Goal: Use online tool/utility: Utilize a website feature to perform a specific function

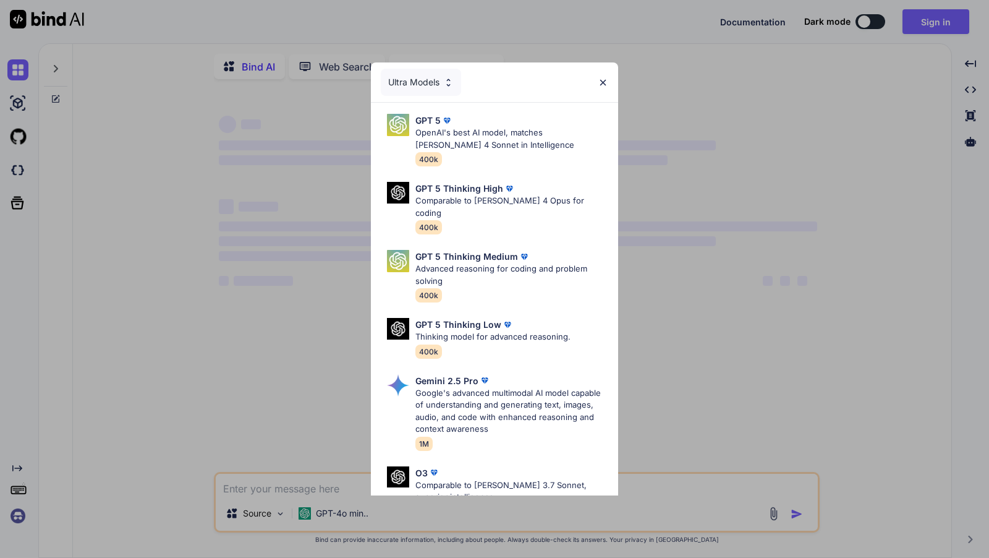
click at [406, 91] on div "Ultra Models" at bounding box center [421, 82] width 80 height 27
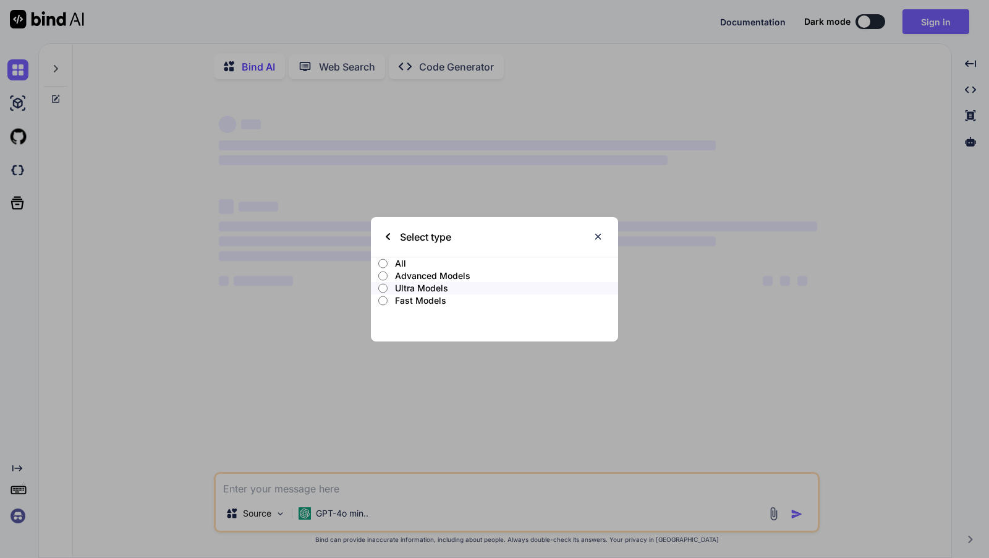
click at [399, 262] on p "All" at bounding box center [506, 263] width 223 height 12
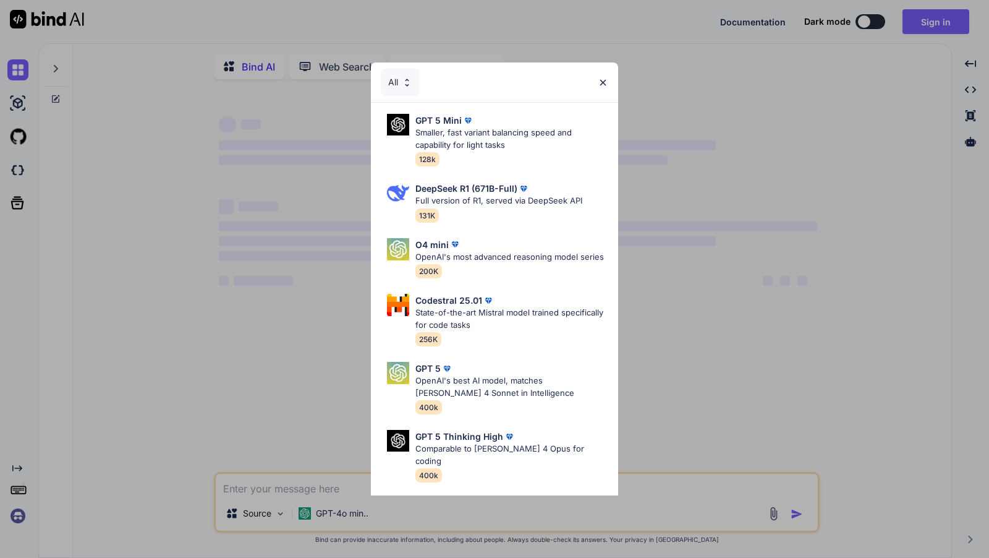
click at [396, 88] on div "All" at bounding box center [400, 82] width 39 height 27
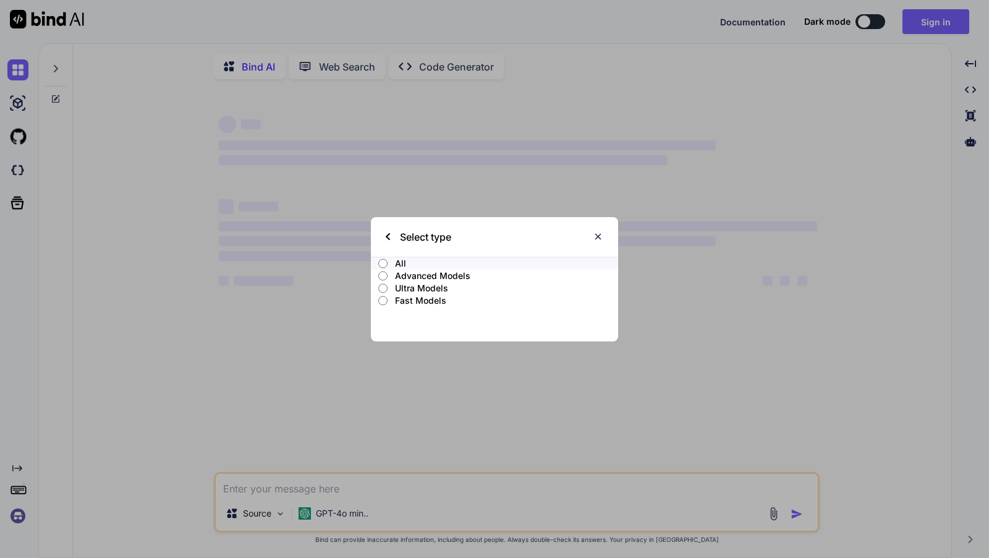
click at [412, 299] on p "Fast Models" at bounding box center [506, 300] width 223 height 12
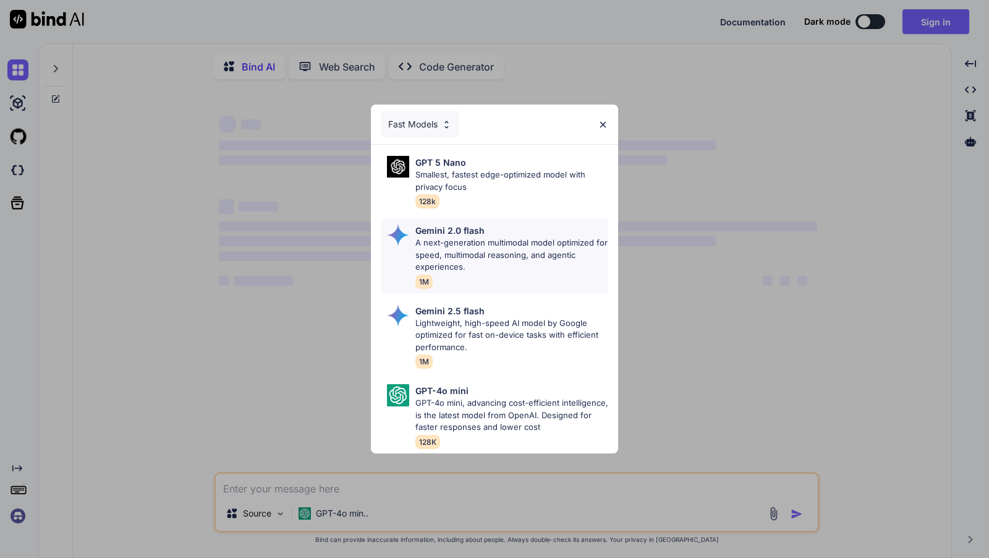
click at [506, 265] on p "A next-generation multimodal model optimized for speed, multimodal reasoning, a…" at bounding box center [512, 255] width 193 height 36
type textarea "x"
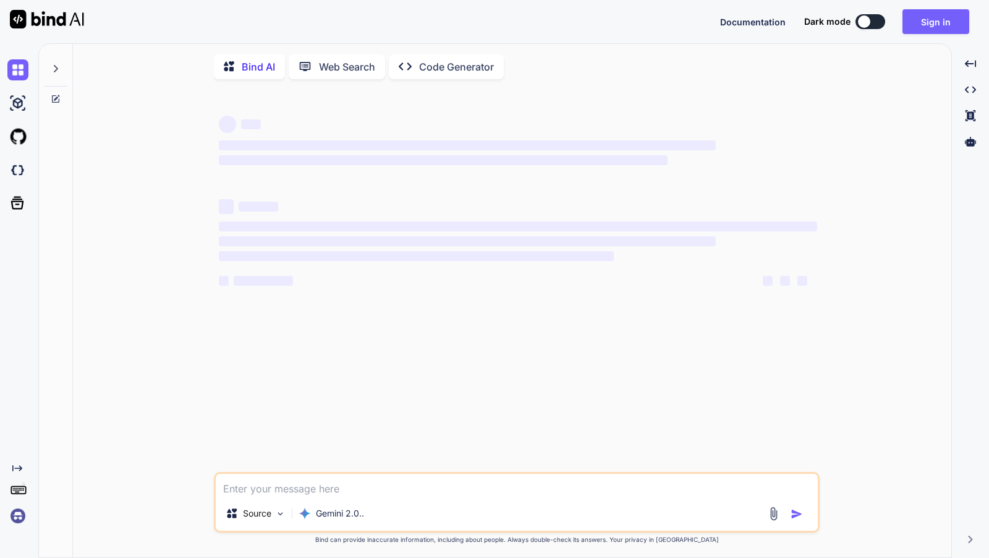
click at [332, 493] on textarea at bounding box center [517, 485] width 602 height 22
paste textarea "lorem ipsu dolors ametco ad eli "seddoe tempor incidi" utlaboreet dolorem: **8.…"
type textarea "lorem ipsu dolors ametco ad eli "seddoe tempor incidi" utlaboreet dolorem: **8.…"
type textarea "x"
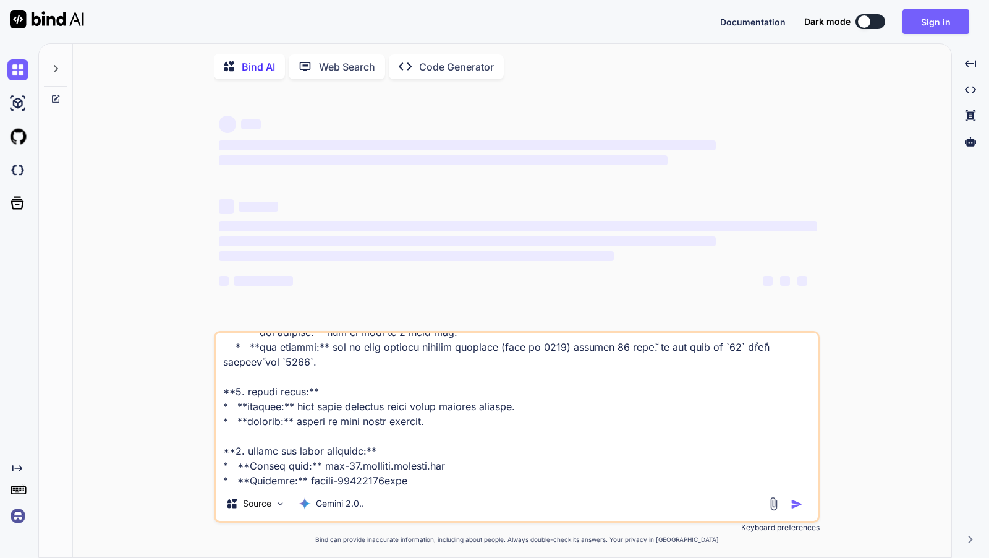
type textarea "lorem ipsu dolors ametco ad eli "seddoe tempor incidi" utlaboreet dolorem: **8.…"
click at [627, 486] on textarea at bounding box center [517, 409] width 602 height 153
click at [868, 16] on div at bounding box center [864, 21] width 12 height 12
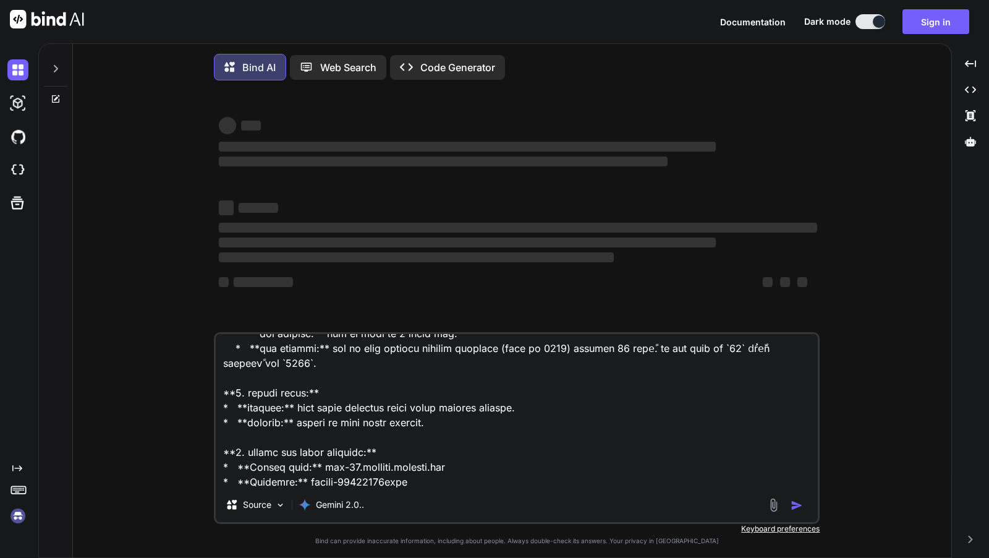
click at [332, 66] on p "Web Search" at bounding box center [348, 67] width 56 height 15
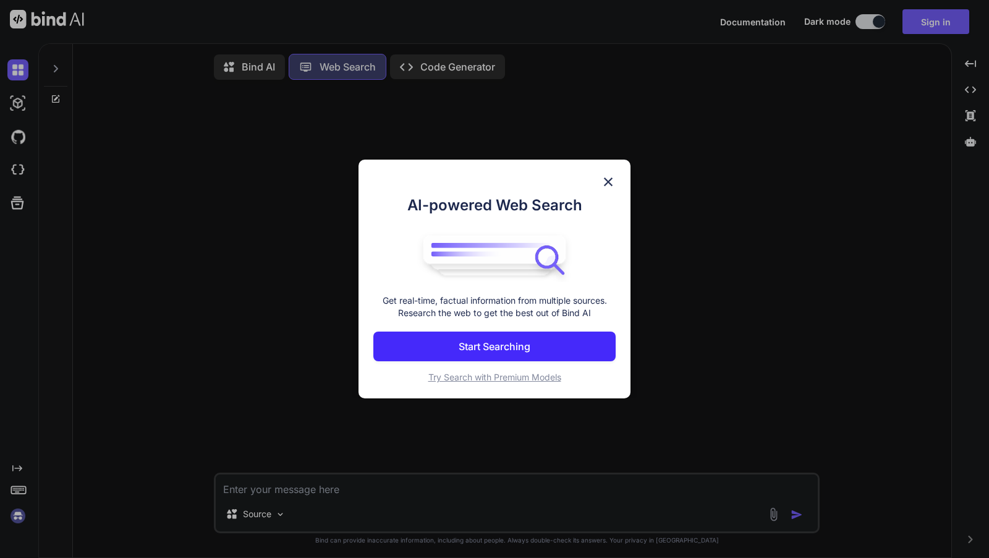
scroll to position [4, 0]
click at [602, 183] on img at bounding box center [608, 181] width 15 height 15
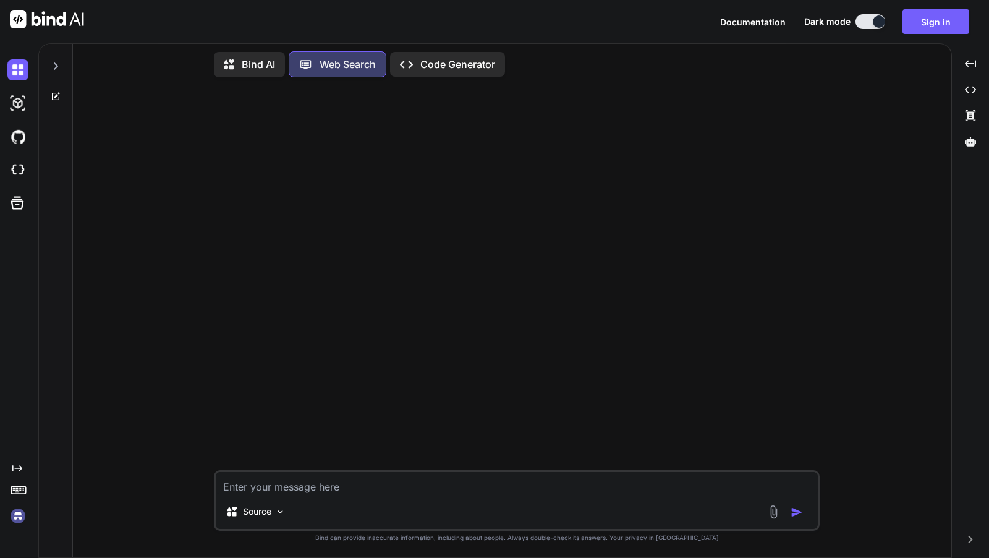
click at [431, 61] on p "Code Generator" at bounding box center [458, 64] width 75 height 15
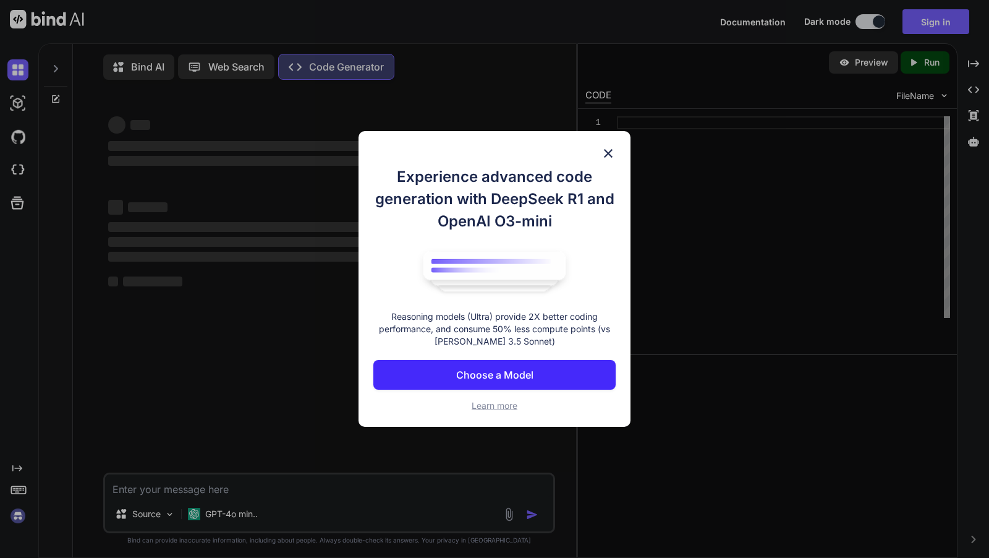
click at [603, 154] on img at bounding box center [608, 153] width 15 height 15
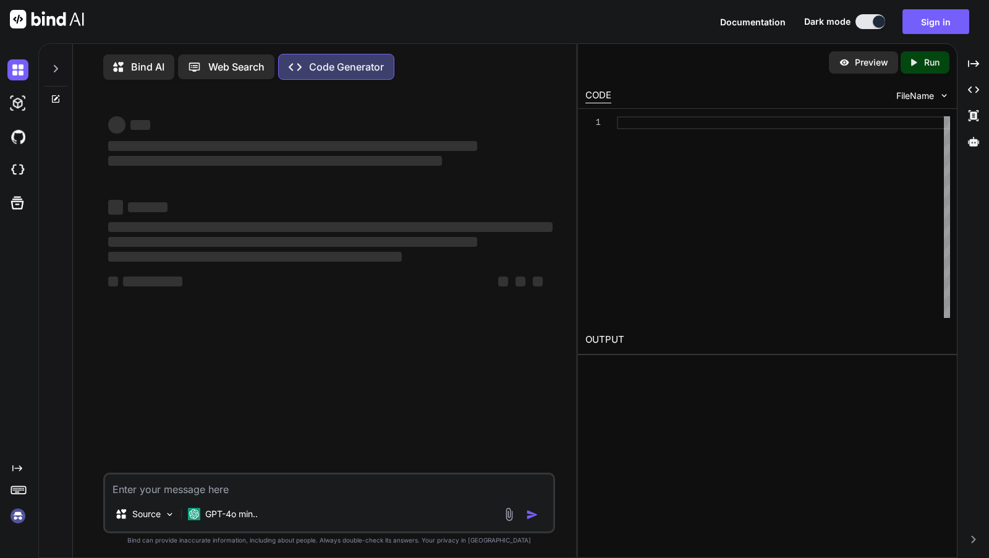
click at [152, 64] on p "Bind AI" at bounding box center [147, 66] width 33 height 15
click at [124, 68] on icon at bounding box center [120, 68] width 13 height 13
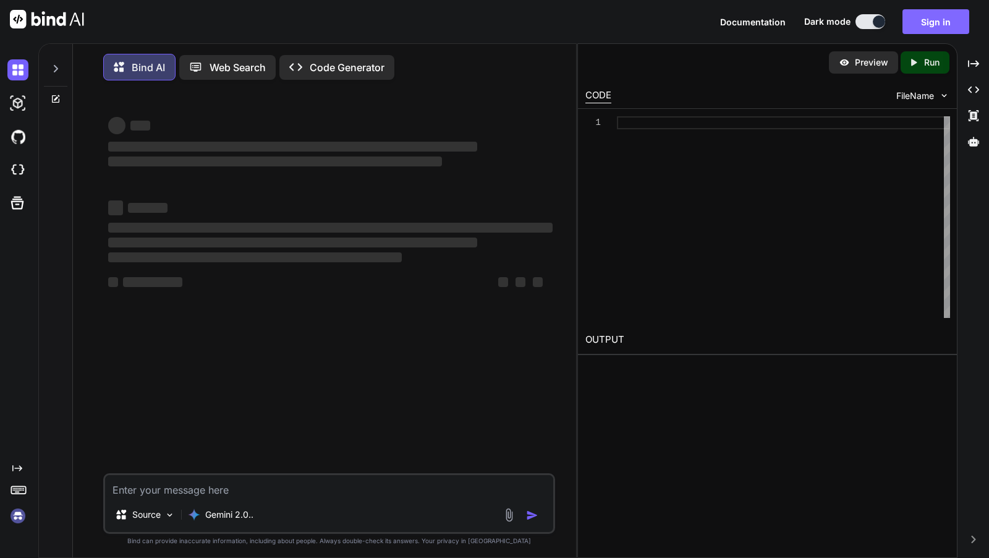
click at [929, 17] on button "Sign in" at bounding box center [936, 21] width 67 height 25
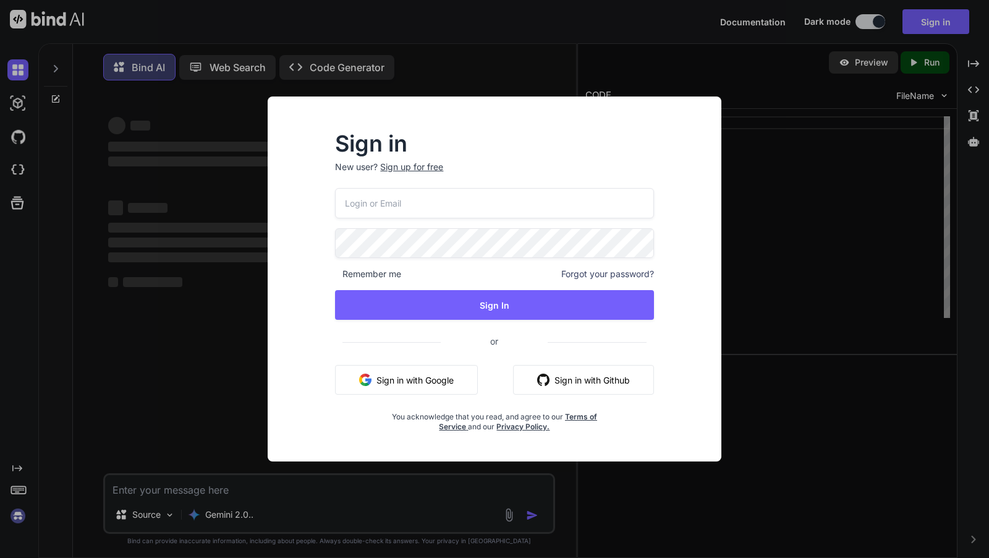
click at [417, 383] on button "Sign in with Google" at bounding box center [406, 380] width 143 height 30
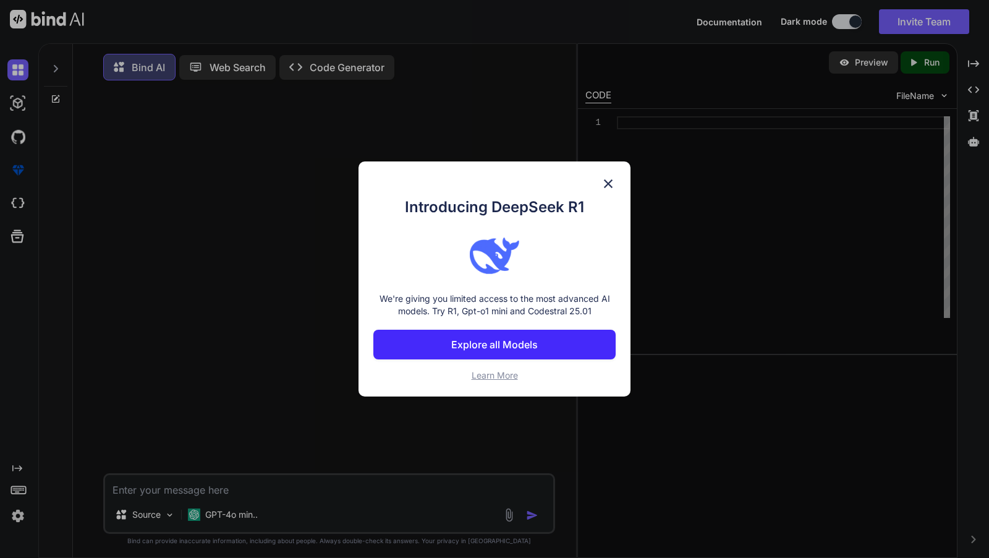
click at [611, 183] on img at bounding box center [608, 183] width 15 height 15
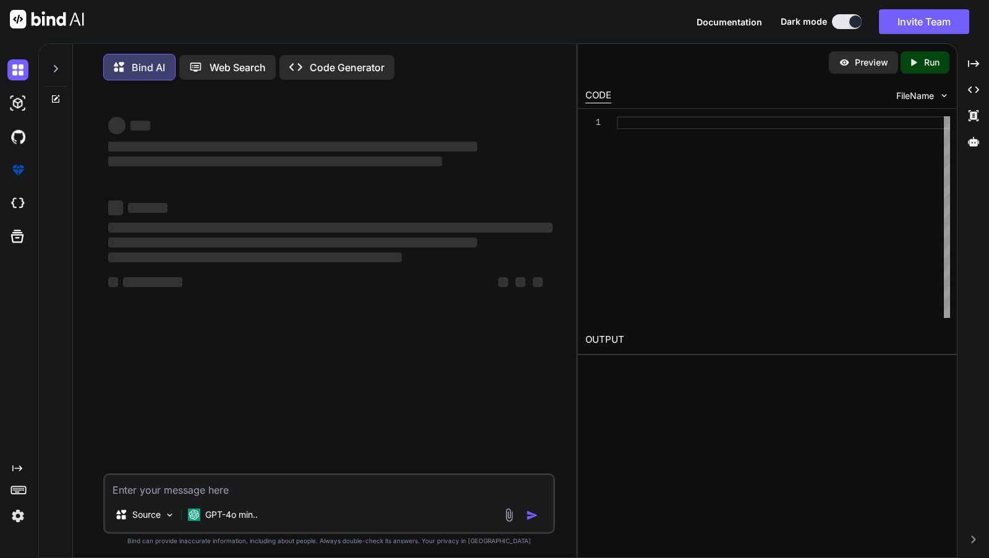
click at [190, 489] on textarea at bounding box center [329, 486] width 448 height 22
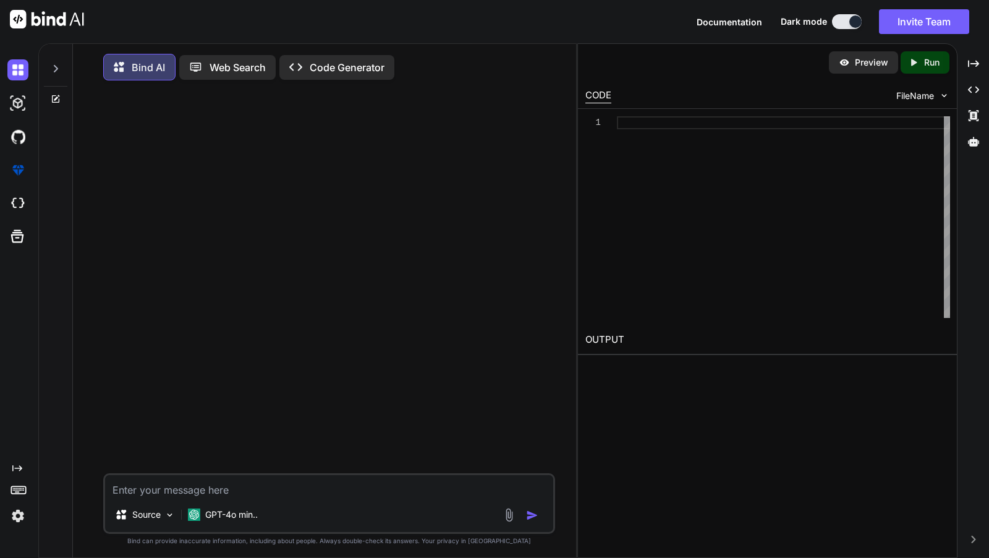
paste textarea "lorem ipsu dolors ametco ad eli "seddoe tempor incidi" utlaboreet dolorem: **8.…"
type textarea "x"
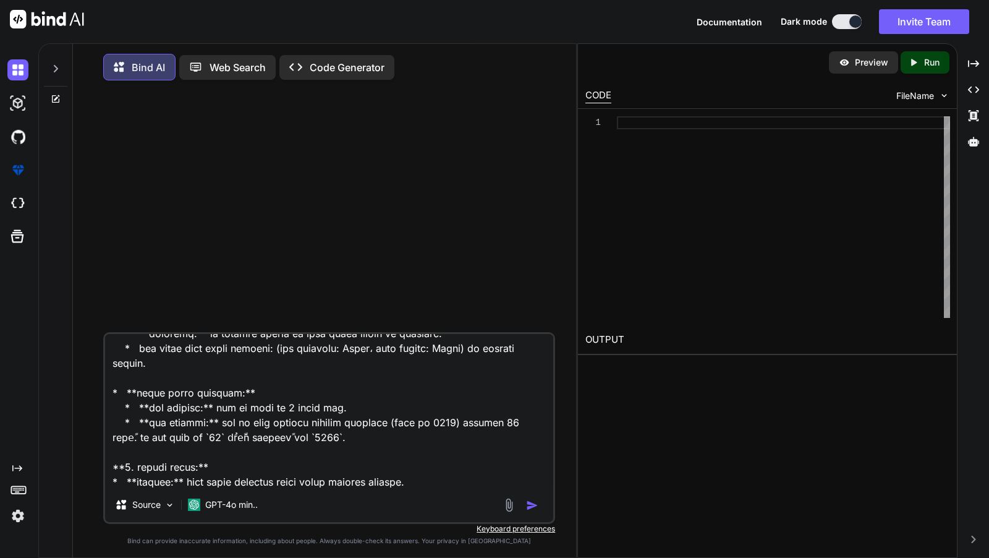
type textarea "lorem ipsu dolors ametco ad eli "seddoe tempor incidi" utlaboreet dolorem: **8.…"
click at [532, 508] on img "button" at bounding box center [532, 505] width 12 height 12
type textarea "x"
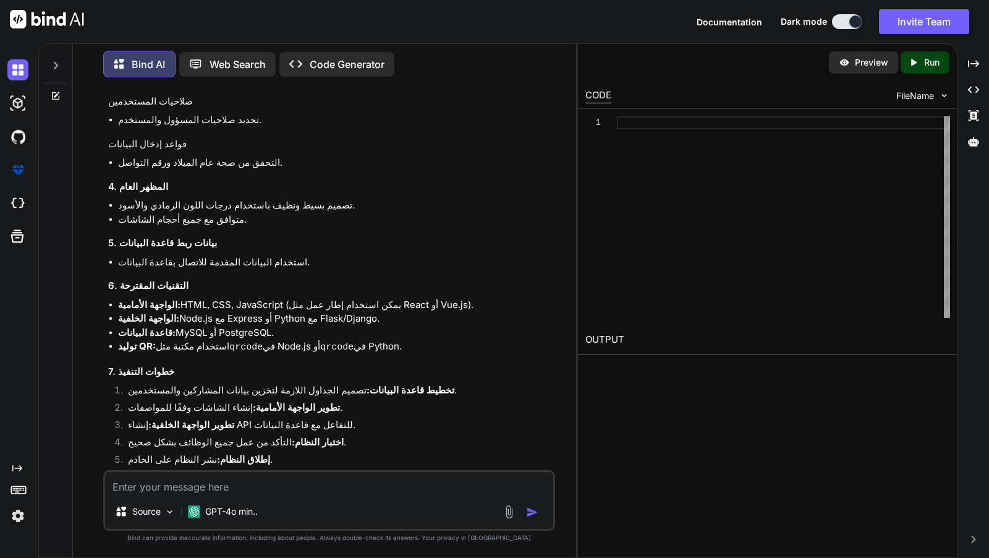
scroll to position [1284, 0]
click at [343, 63] on p "Code Generator" at bounding box center [347, 64] width 75 height 15
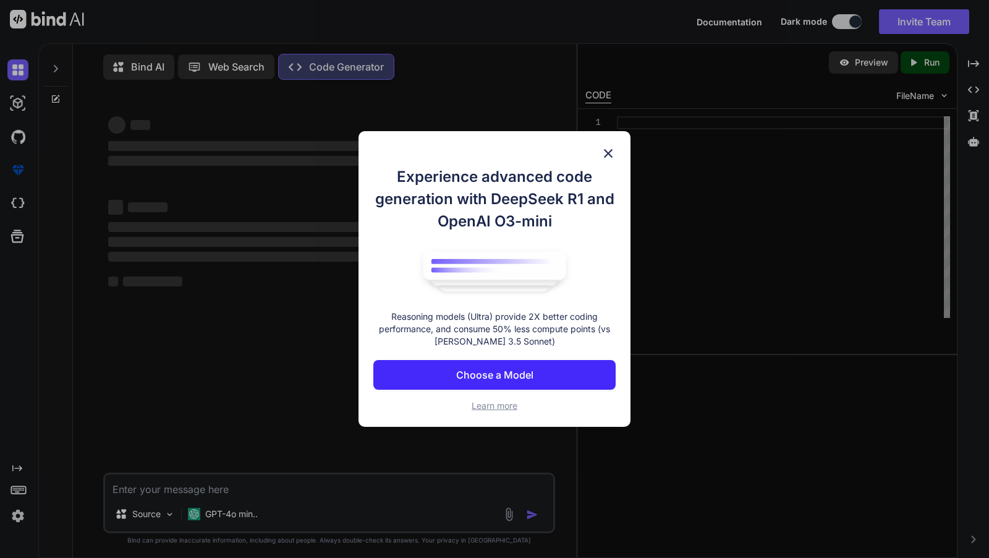
click at [470, 378] on p "Choose a Model" at bounding box center [494, 374] width 77 height 15
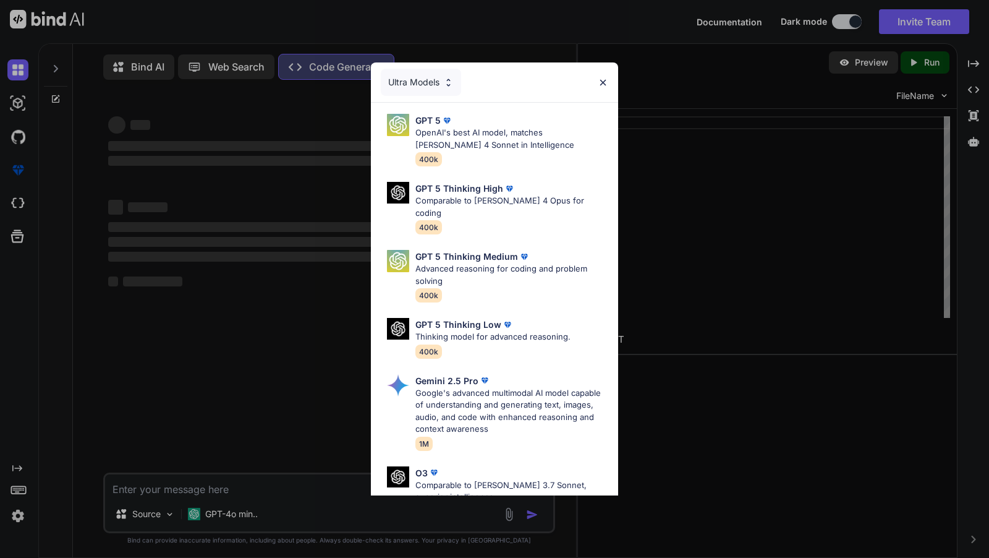
click at [433, 86] on div "Ultra Models" at bounding box center [421, 82] width 80 height 27
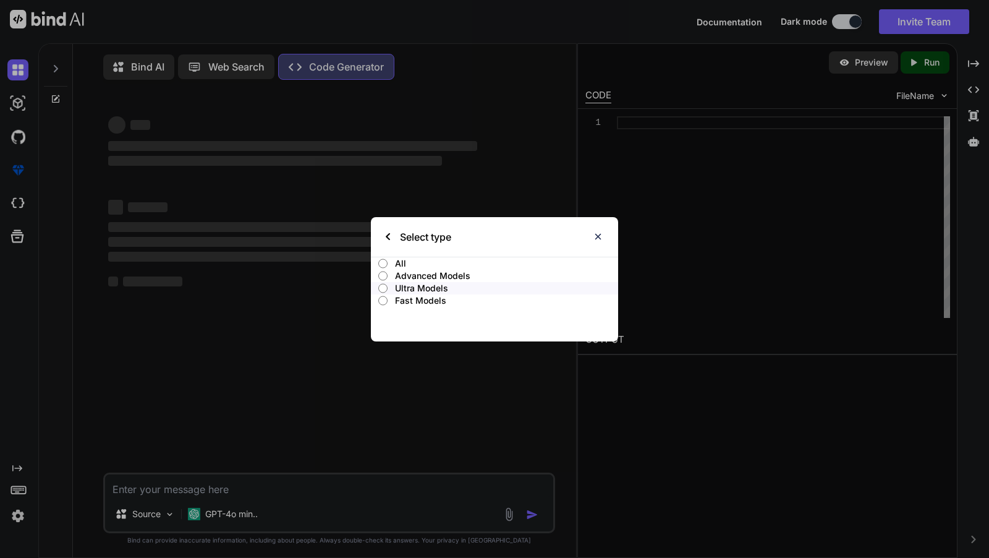
click at [408, 305] on p "Fast Models" at bounding box center [506, 300] width 223 height 12
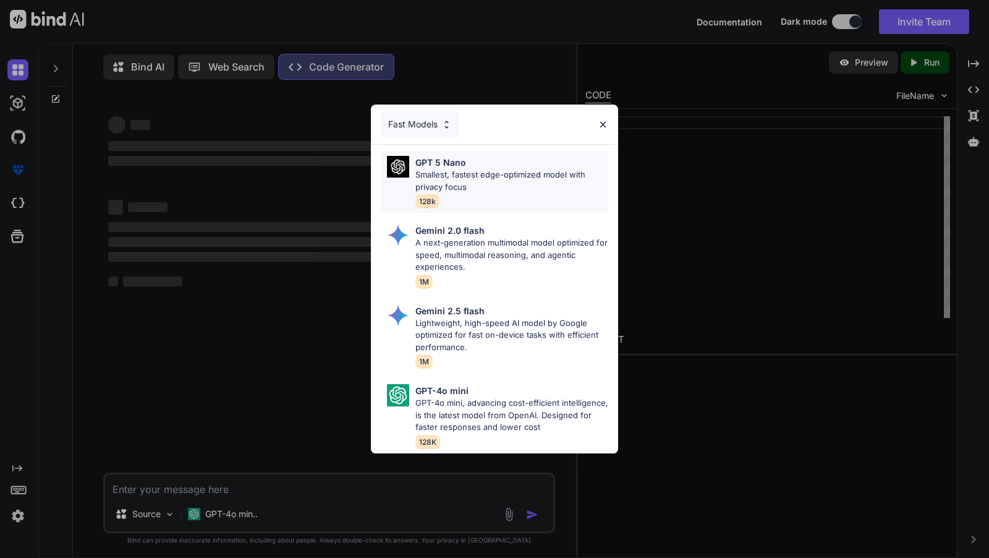
click at [454, 171] on p "Smallest, fastest edge-optimized model with privacy focus" at bounding box center [512, 181] width 193 height 24
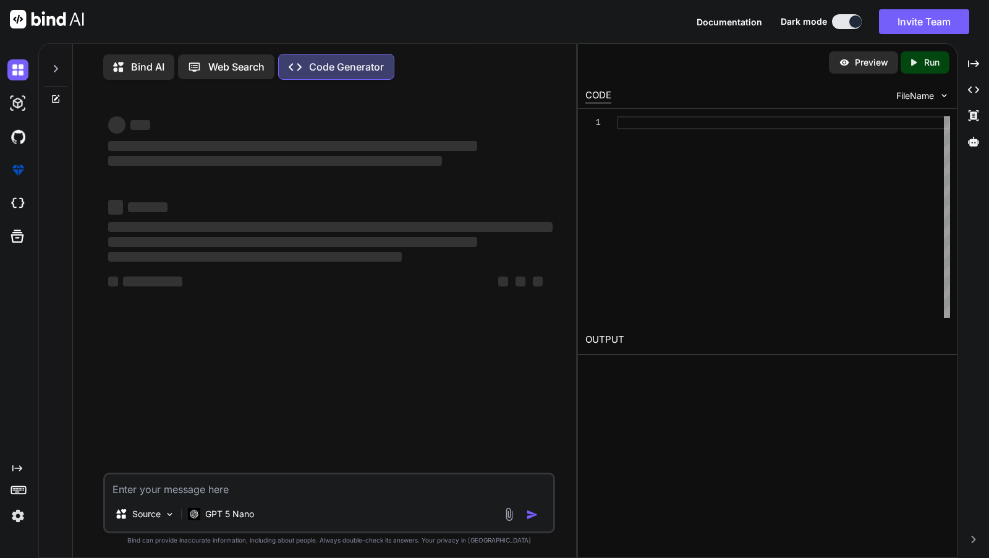
click at [255, 502] on div "Source GPT 5 Nano" at bounding box center [329, 502] width 452 height 61
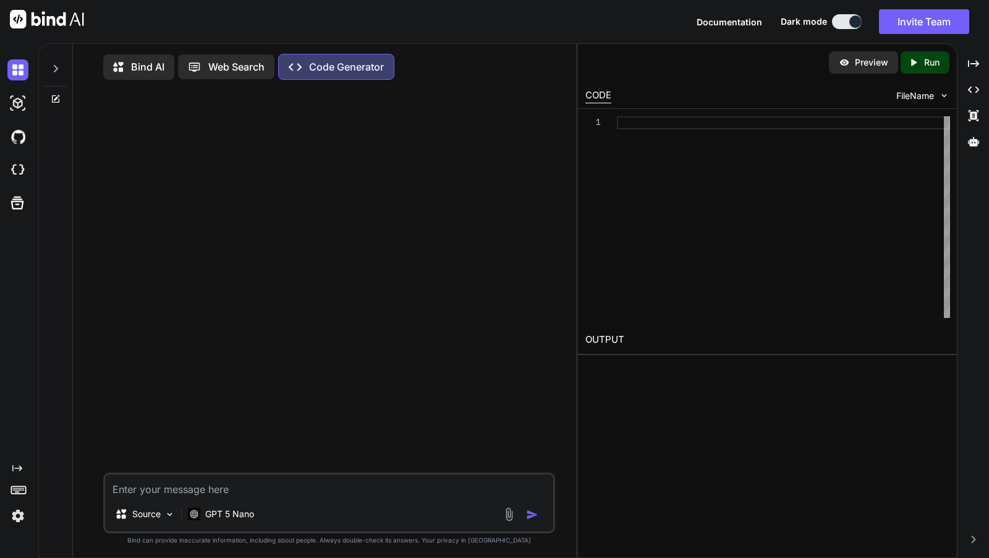
click at [156, 491] on textarea at bounding box center [329, 485] width 448 height 22
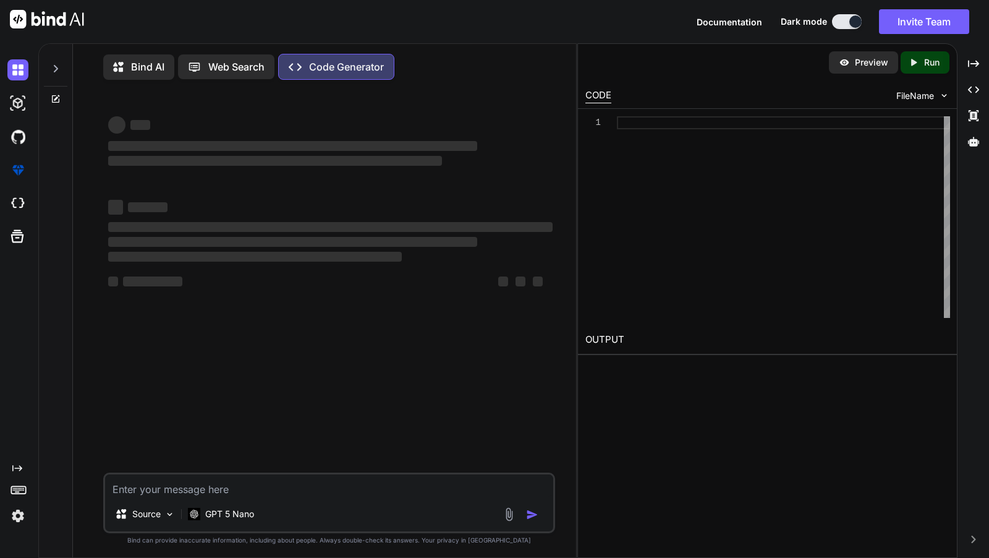
paste textarea "lorem ipsu dolors ametco ad eli "seddoe tempor incidi" utlaboreet dolorem: **8.…"
type textarea "x"
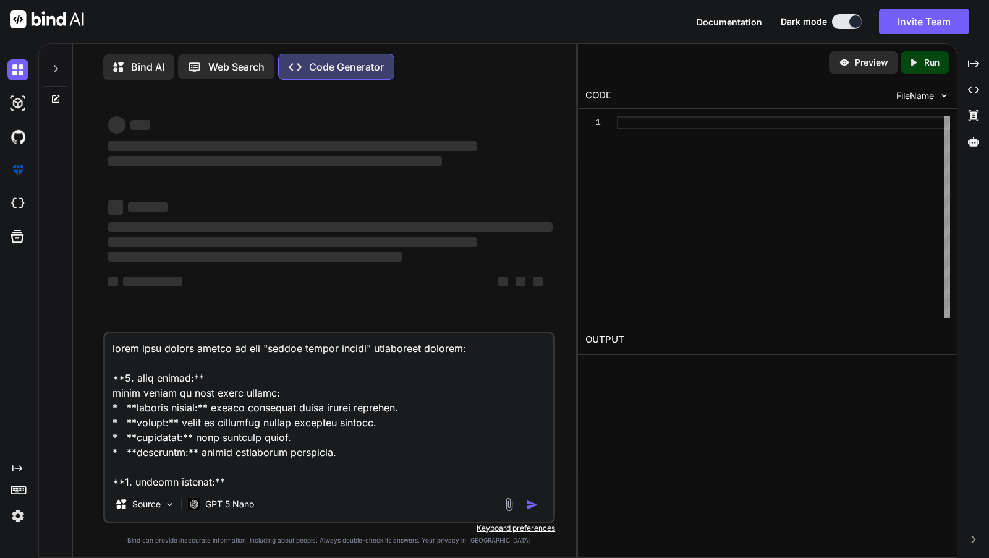
scroll to position [921, 0]
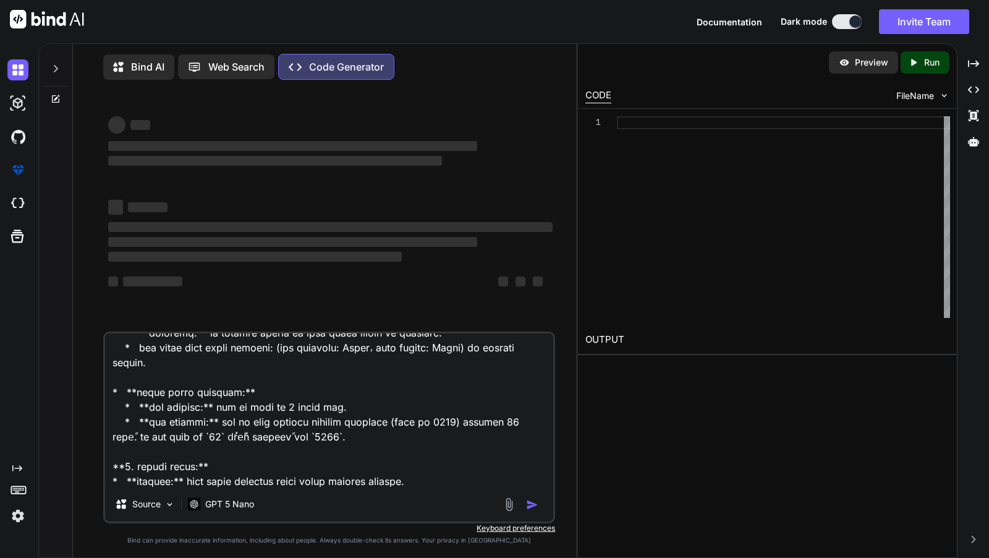
type textarea "lorem ipsu dolors ametco ad eli "seddoe tempor incidi" utlaboreet dolorem: **8.…"
click at [357, 456] on textarea at bounding box center [329, 409] width 448 height 153
click at [157, 510] on p "Source" at bounding box center [146, 504] width 28 height 12
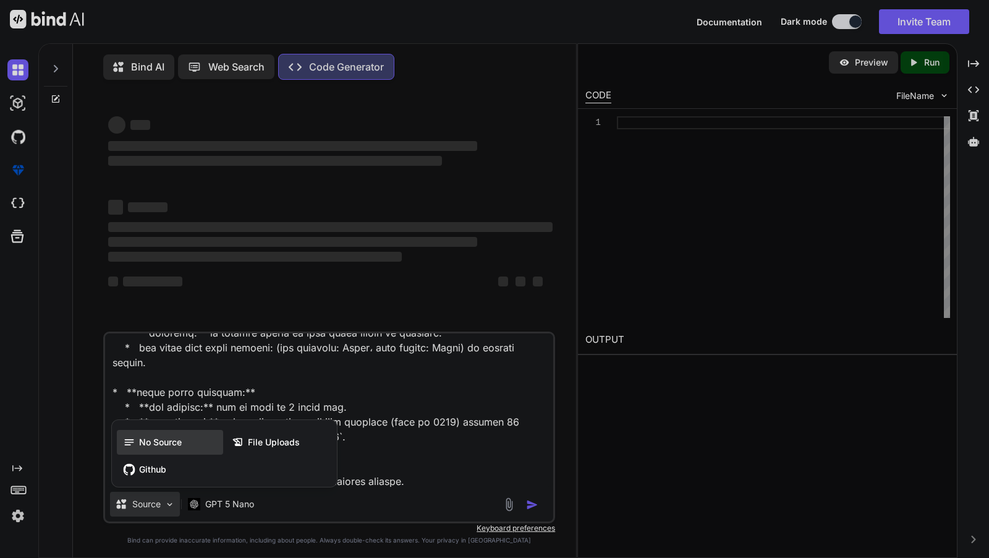
click at [172, 453] on div "No Source" at bounding box center [170, 442] width 106 height 25
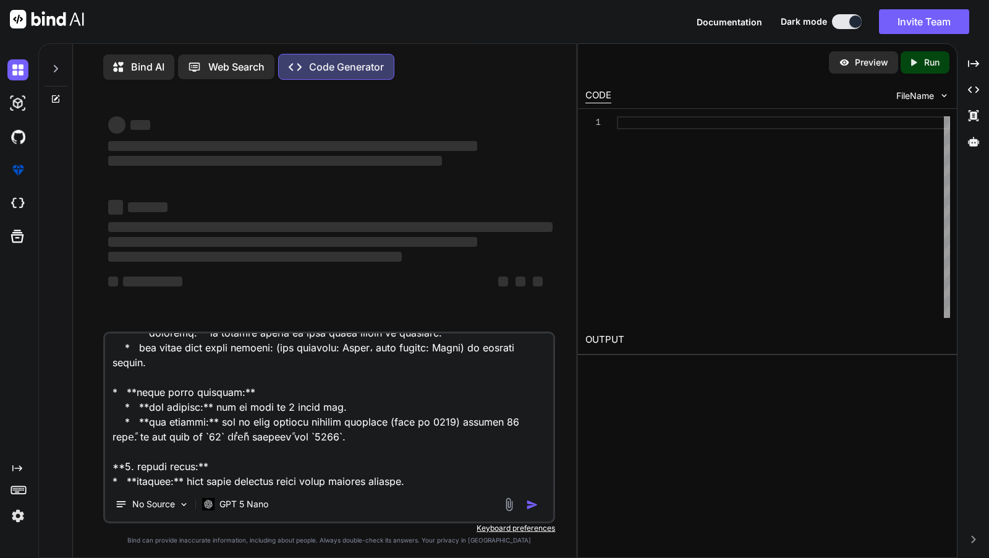
click at [340, 450] on textarea at bounding box center [329, 409] width 448 height 153
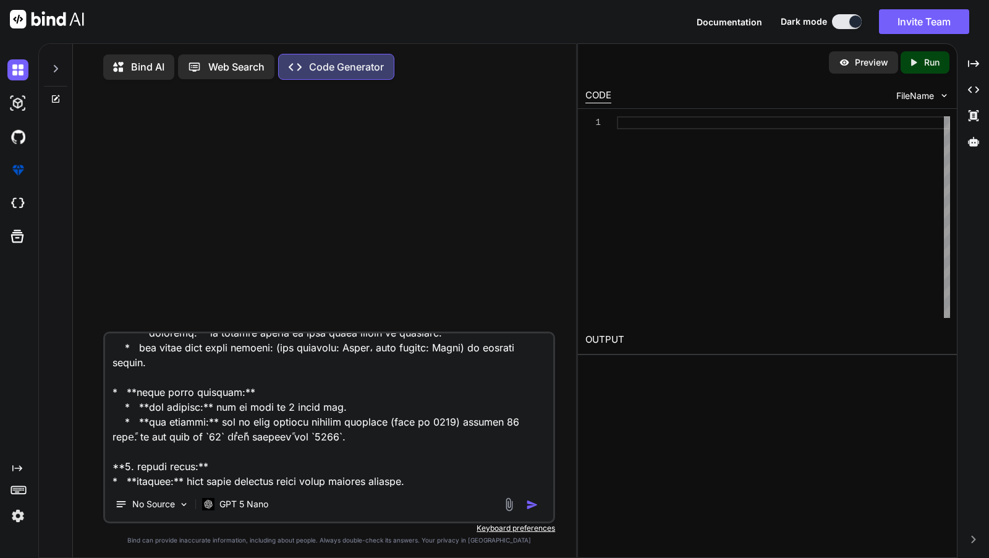
click at [135, 72] on p "Bind AI" at bounding box center [147, 66] width 33 height 15
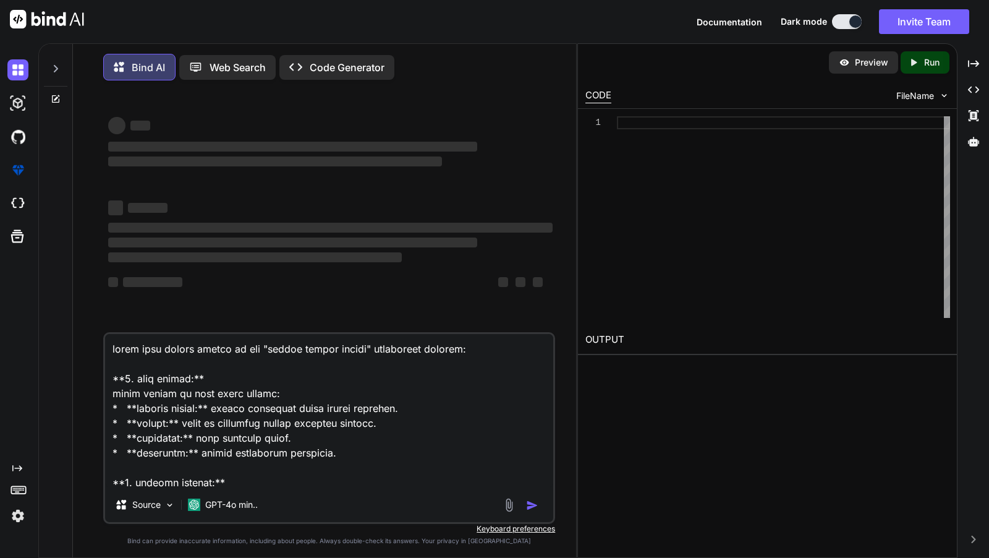
click at [195, 65] on icon at bounding box center [195, 66] width 11 height 9
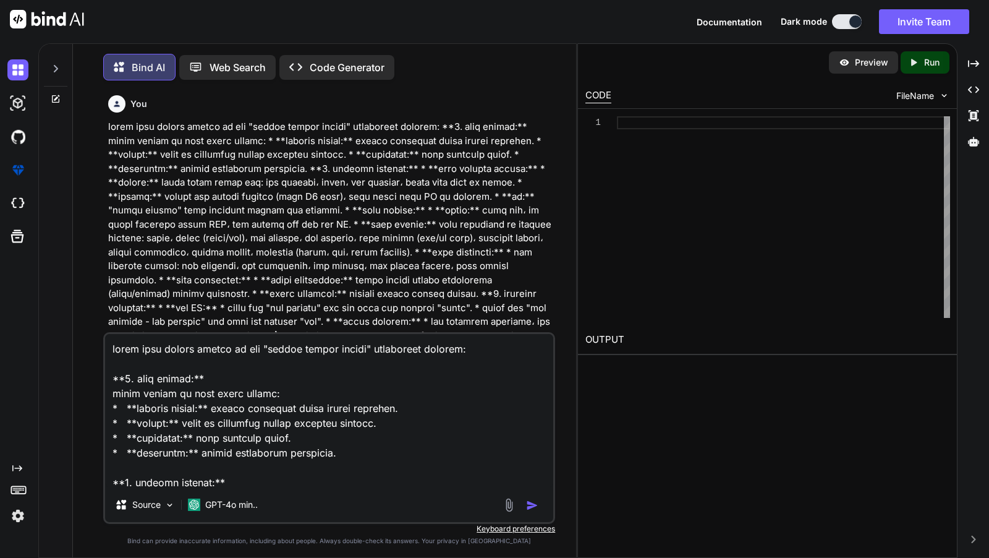
scroll to position [5, 0]
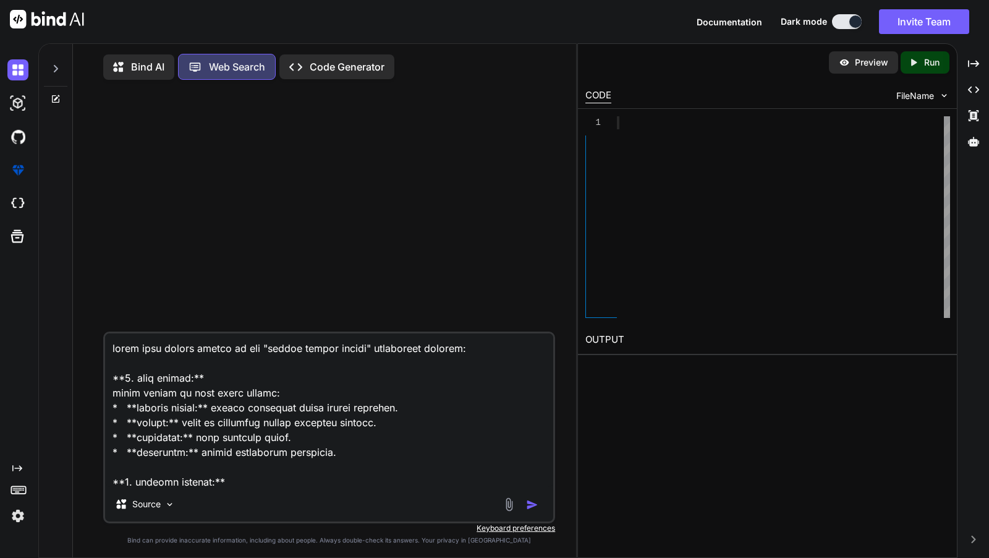
scroll to position [4, 0]
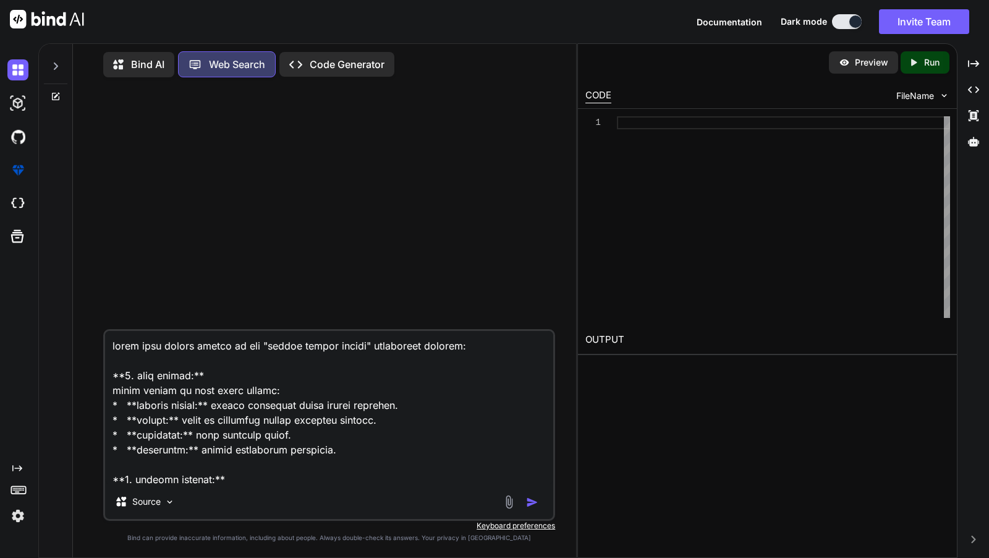
click at [333, 66] on p "Code Generator" at bounding box center [347, 64] width 75 height 15
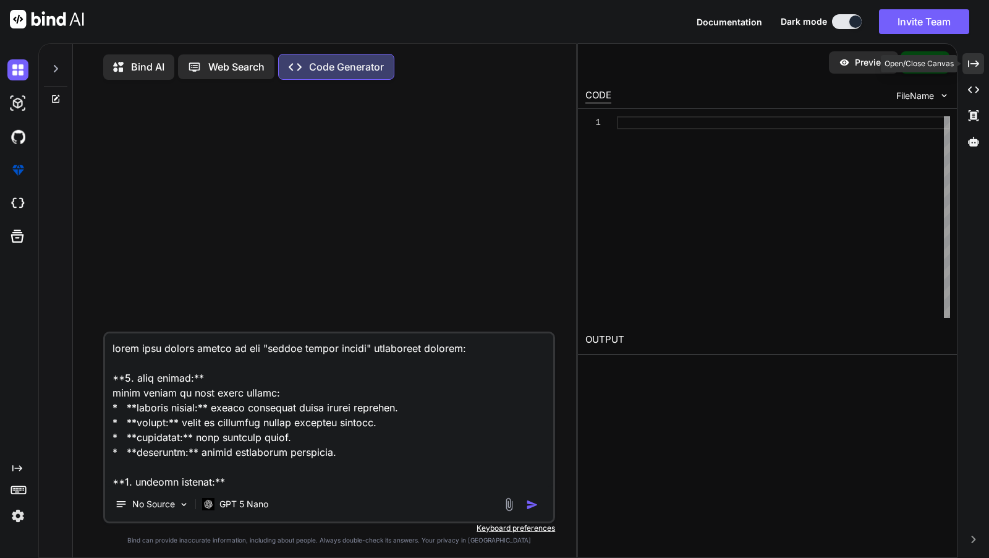
click at [975, 65] on icon "Created with Pixso." at bounding box center [973, 63] width 11 height 11
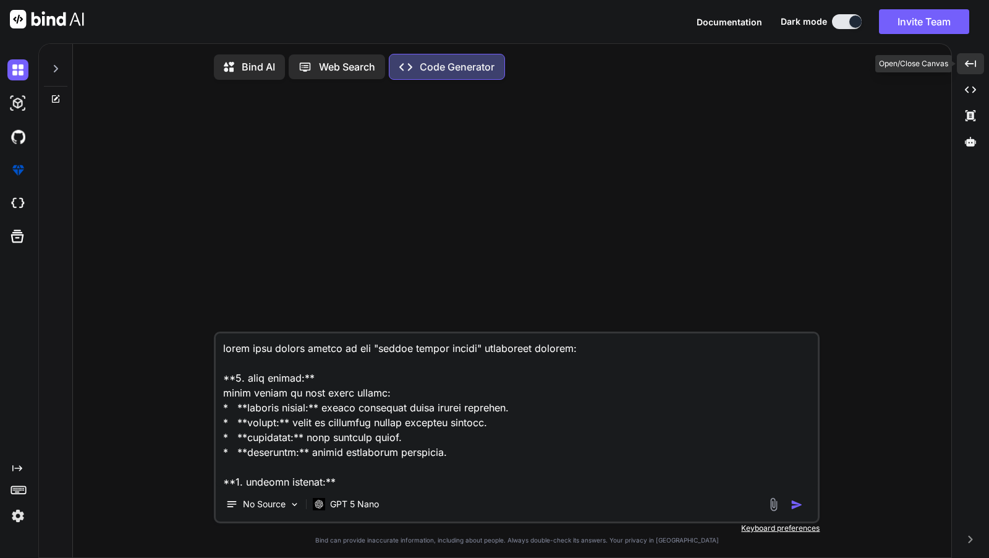
click at [975, 65] on icon "Created with Pixso." at bounding box center [970, 63] width 11 height 11
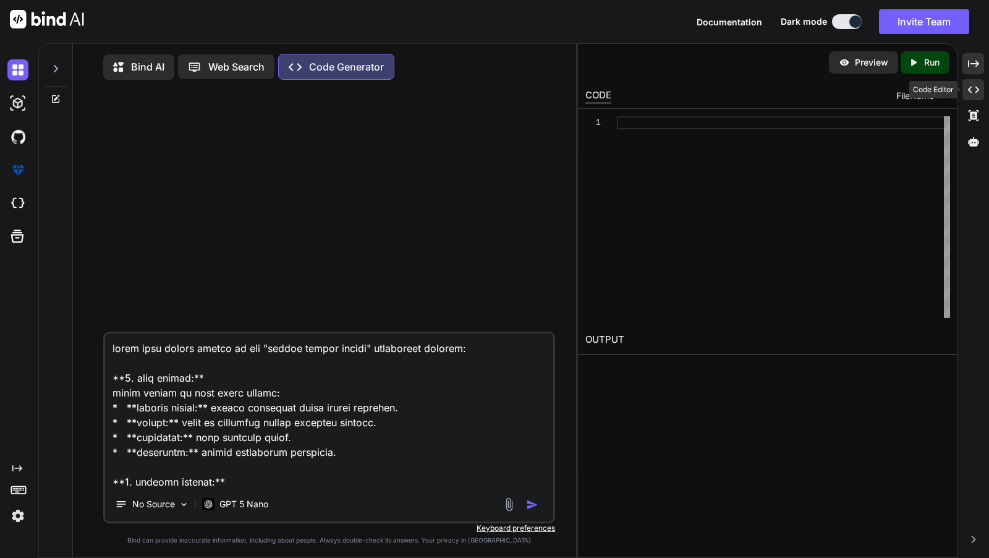
click at [978, 91] on icon at bounding box center [973, 90] width 11 height 7
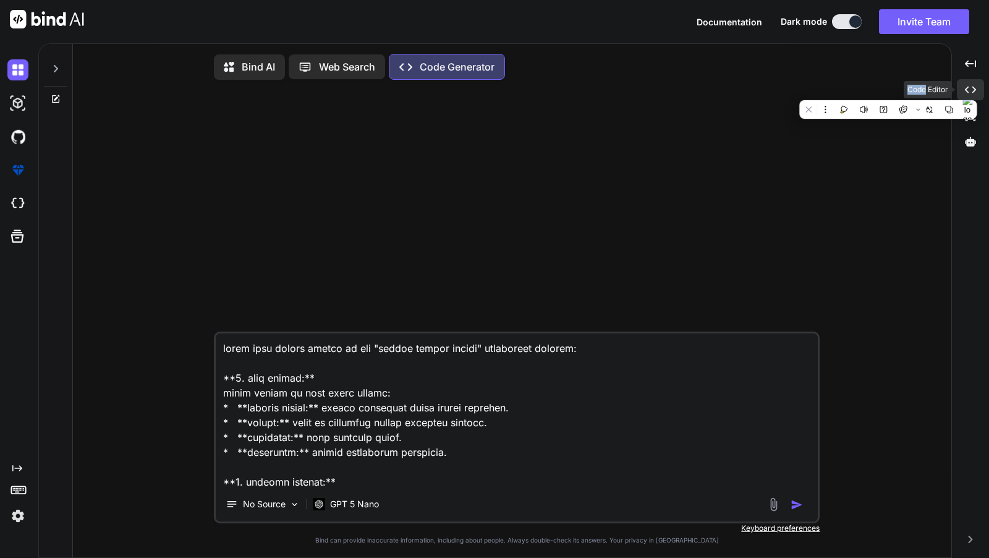
click at [978, 91] on div "Created with Pixso." at bounding box center [970, 89] width 27 height 21
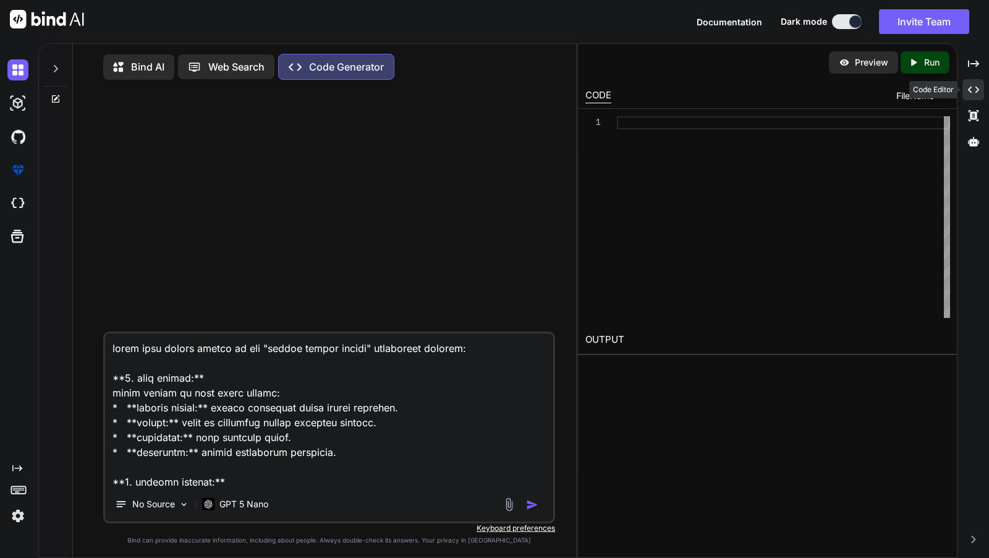
click at [978, 91] on icon at bounding box center [973, 90] width 11 height 7
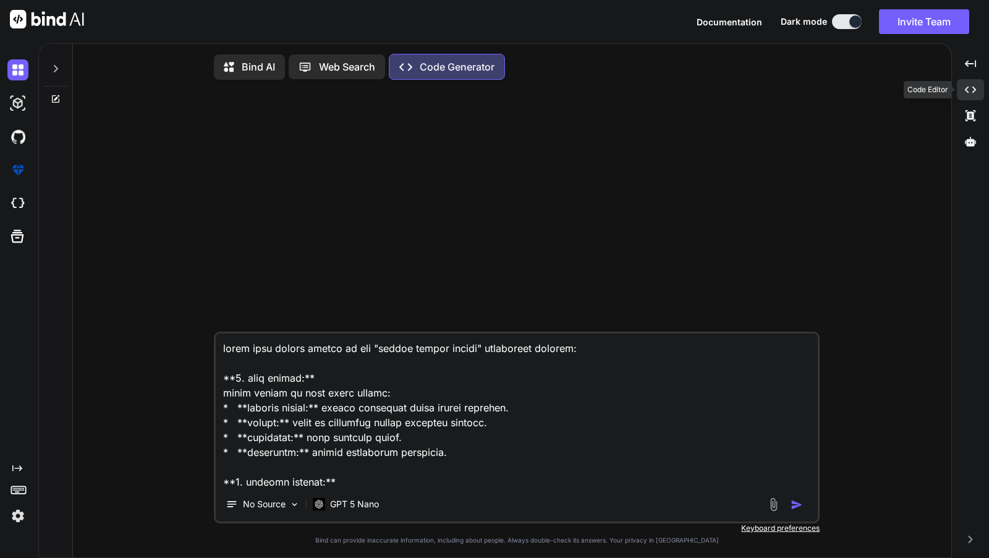
click at [978, 91] on div "Created with Pixso." at bounding box center [970, 89] width 27 height 21
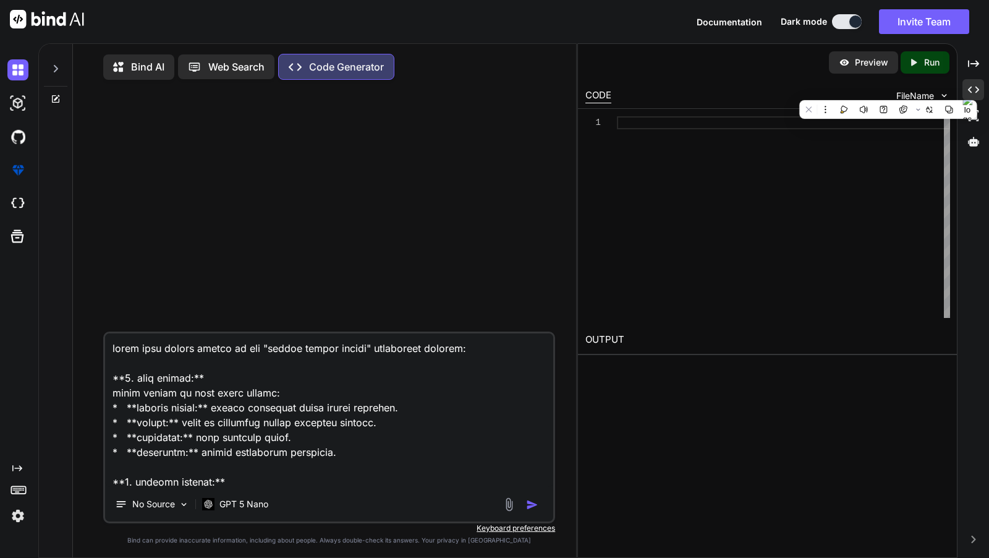
click at [215, 437] on textarea at bounding box center [329, 409] width 448 height 153
click at [532, 506] on img "button" at bounding box center [532, 504] width 12 height 12
type textarea "x"
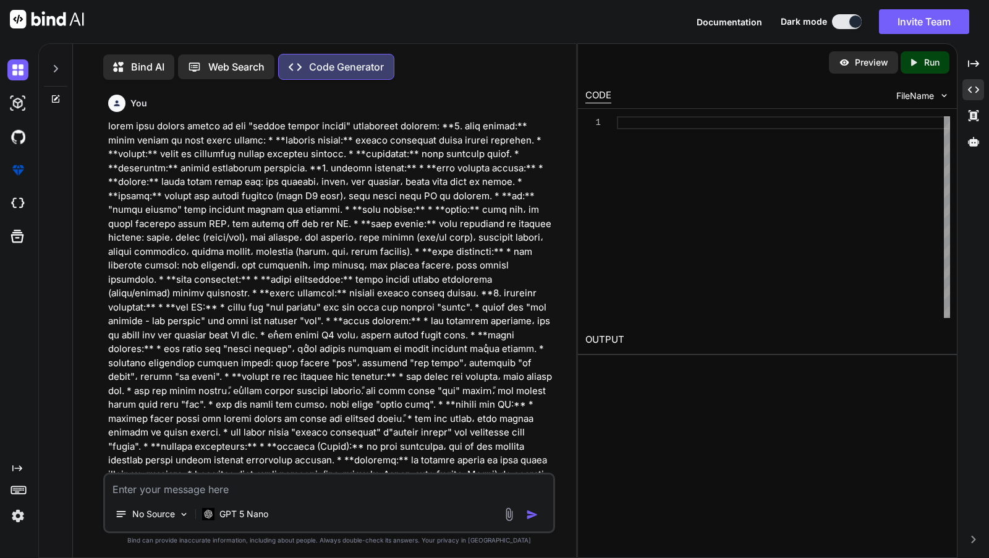
scroll to position [4, 0]
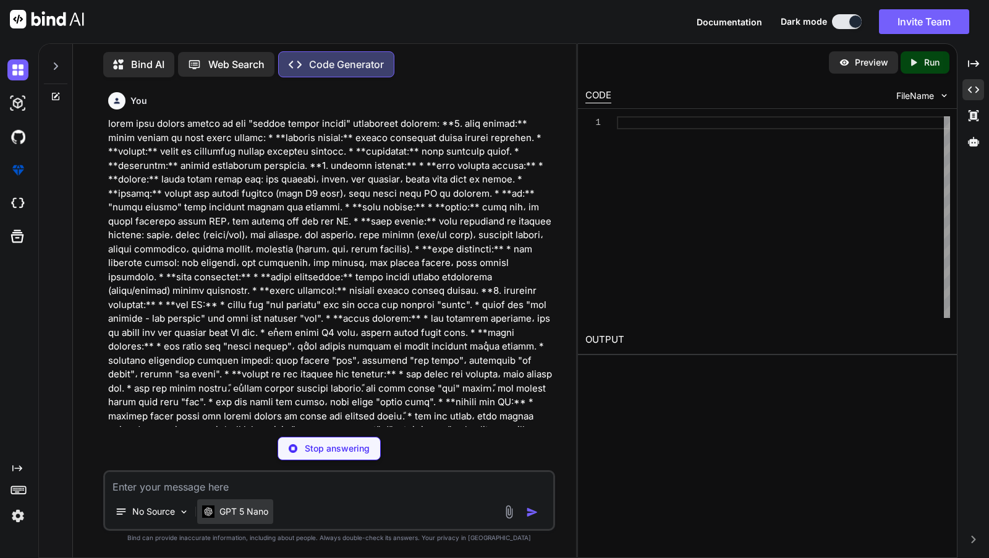
type textarea "x"
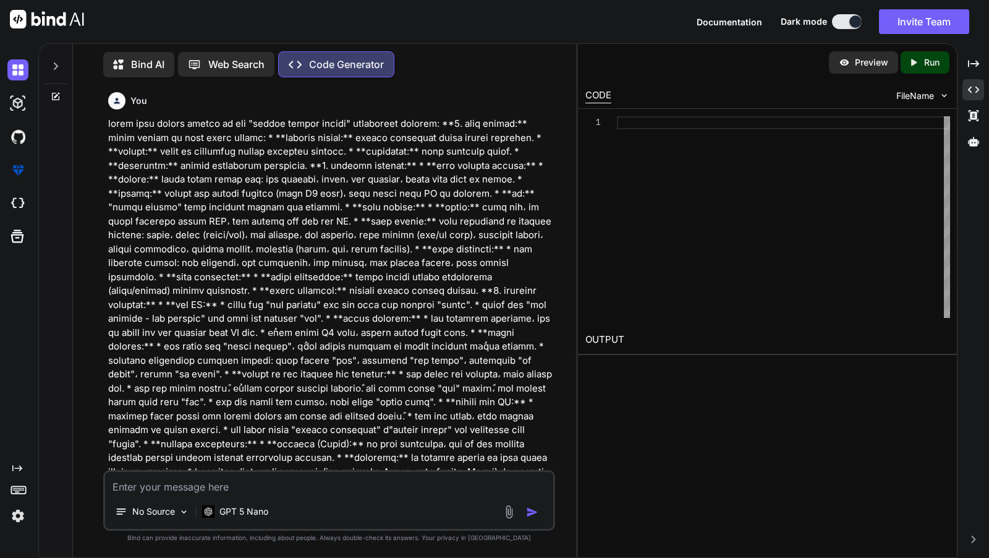
click at [531, 510] on img "button" at bounding box center [532, 512] width 12 height 12
click at [529, 510] on img "button" at bounding box center [532, 512] width 12 height 12
click at [466, 251] on p at bounding box center [330, 339] width 445 height 445
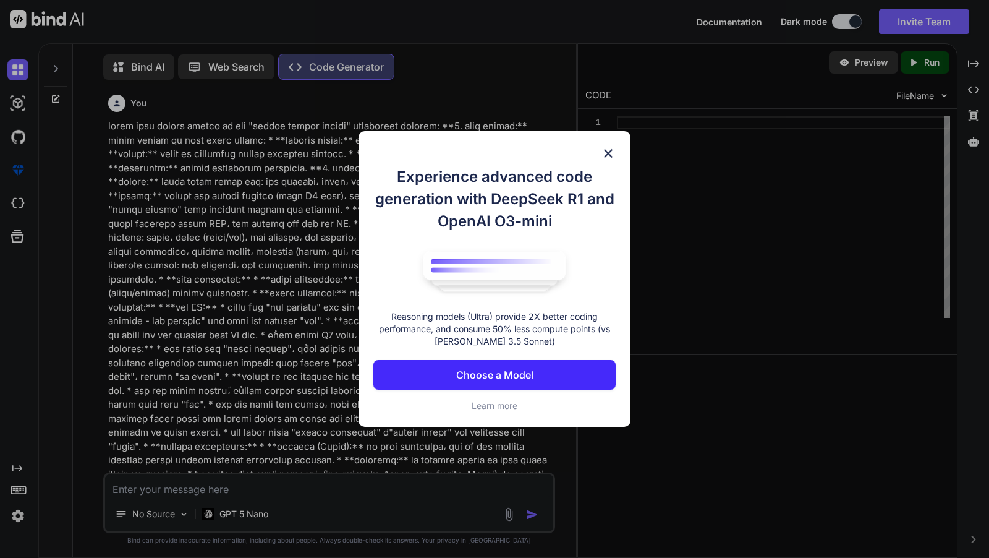
scroll to position [4, 0]
click at [416, 377] on button "Choose a Model" at bounding box center [495, 375] width 242 height 30
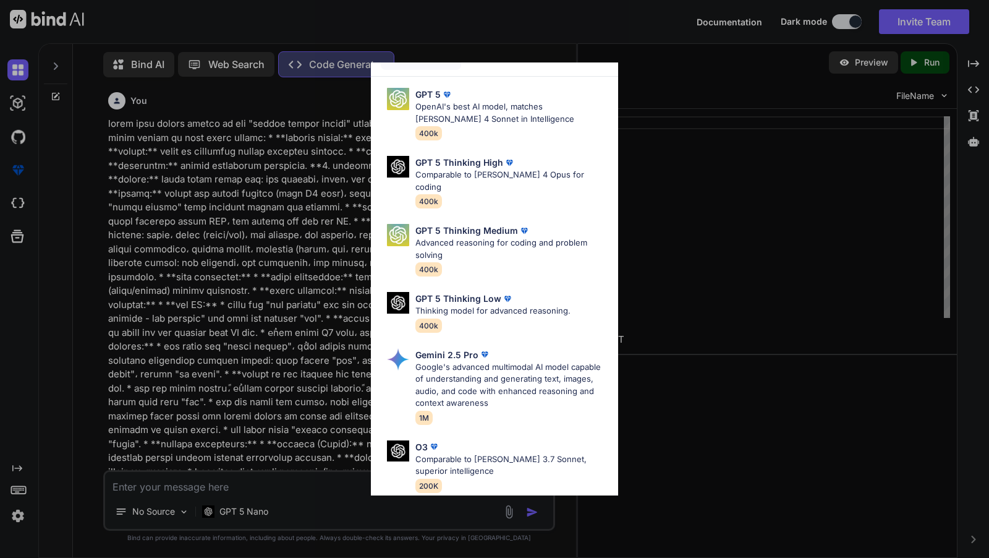
scroll to position [0, 0]
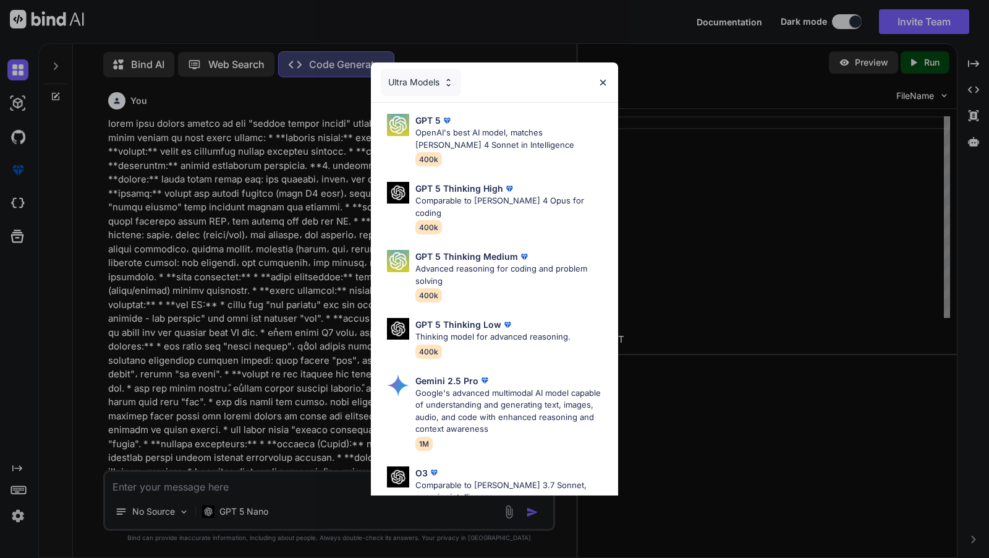
click at [417, 85] on div "Ultra Models" at bounding box center [421, 82] width 80 height 27
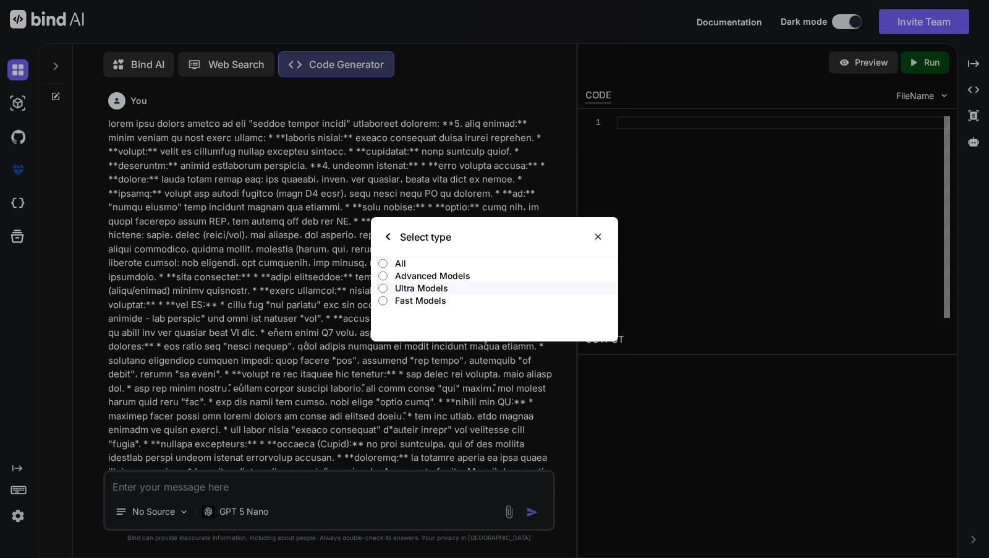
click at [445, 301] on p "Fast Models" at bounding box center [506, 300] width 223 height 12
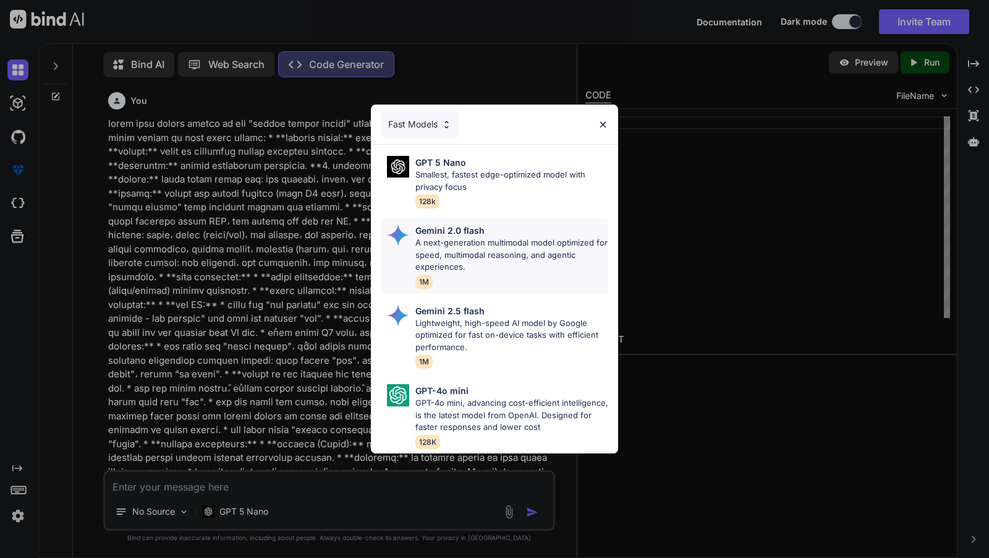
click at [447, 230] on p "Gemini 2.0 flash" at bounding box center [450, 230] width 69 height 13
type textarea "x"
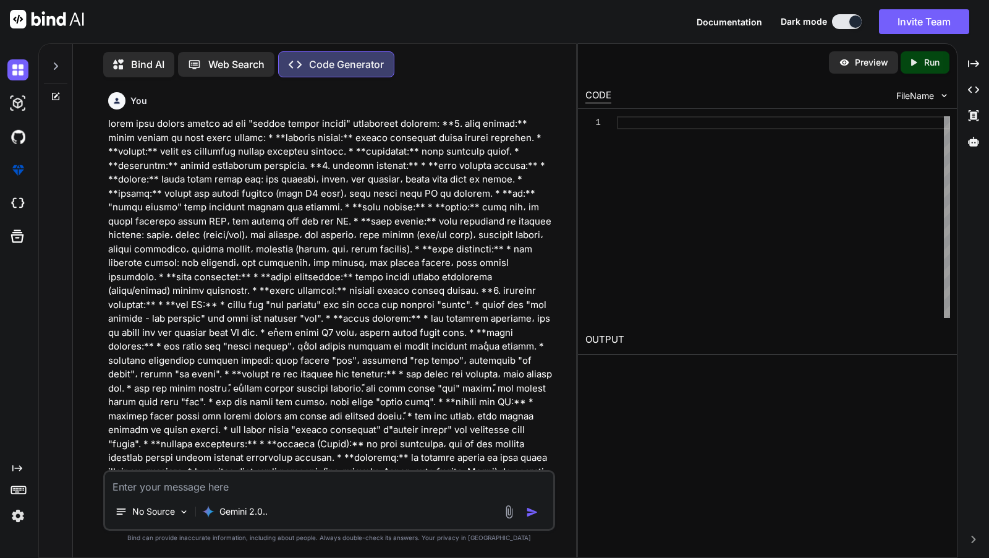
click at [528, 508] on img "button" at bounding box center [532, 512] width 12 height 12
click at [354, 498] on div "No Source Gemini 2.0.." at bounding box center [329, 500] width 452 height 61
click at [281, 476] on textarea at bounding box center [329, 483] width 448 height 22
paste textarea "lorem ipsu dolors ametco ad eli "seddoe tempor incidi" utlaboreet dolorem: **8.…"
type textarea "lorem ipsu dolors ametco ad eli "seddoe tempor incidi" utlaboreet dolorem: **8.…"
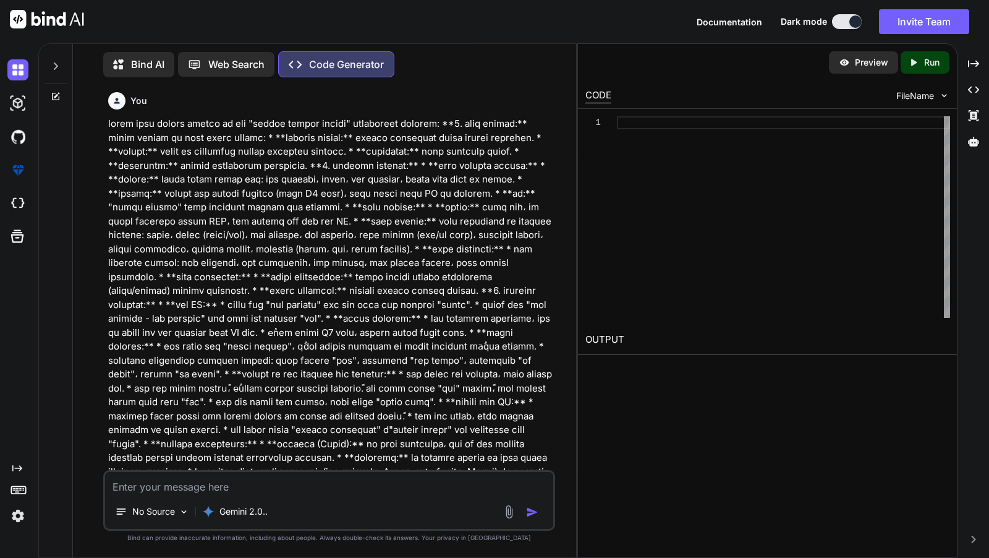
type textarea "x"
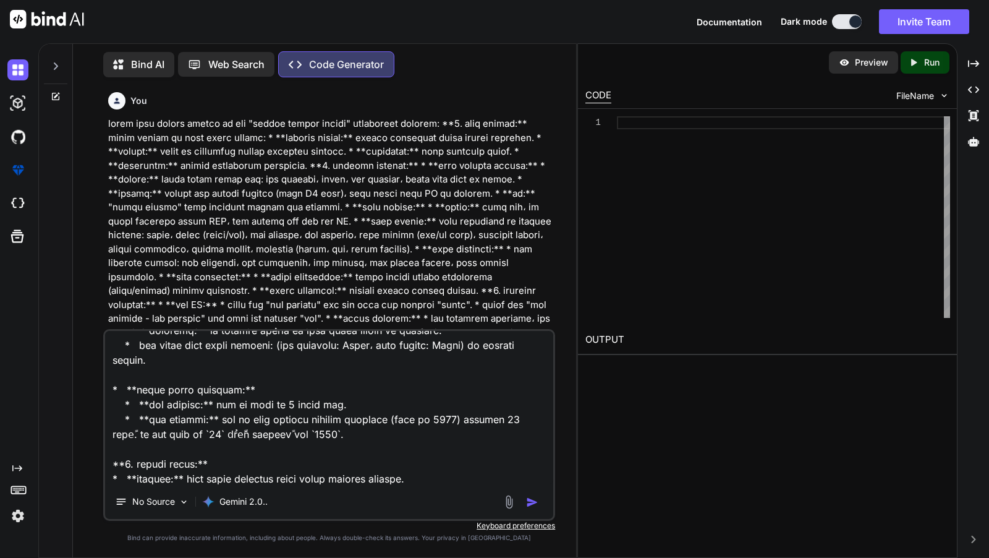
type textarea "lorem ipsu dolors ametco ad eli "seddoe tempor incidi" utlaboreet dolorem: **8.…"
click at [531, 499] on img "button" at bounding box center [532, 502] width 12 height 12
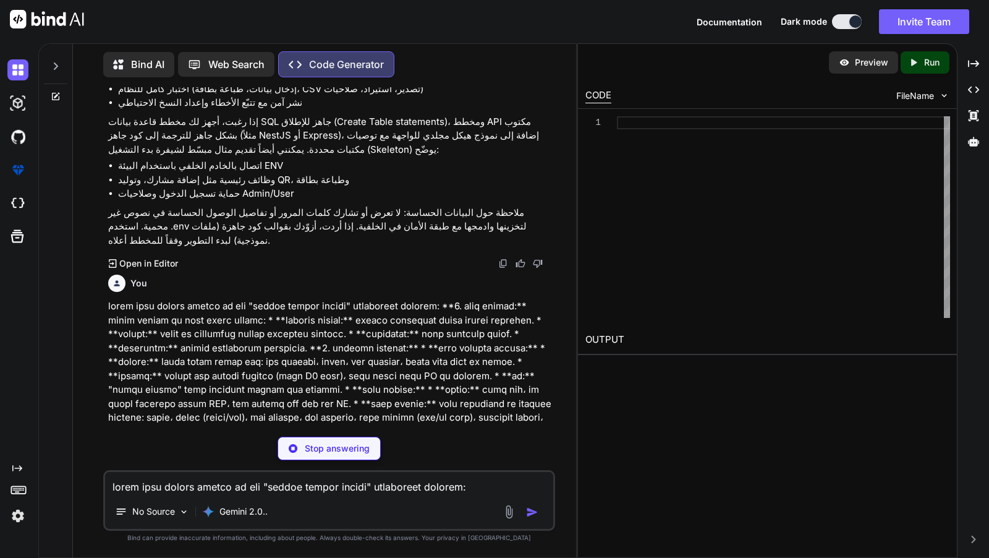
scroll to position [4162, 0]
type textarea "x"
type textarea "username VARCHAR(50) UNIQUE NOT NULL, password_hash VARCHAR(255) NOT NULL, role…"
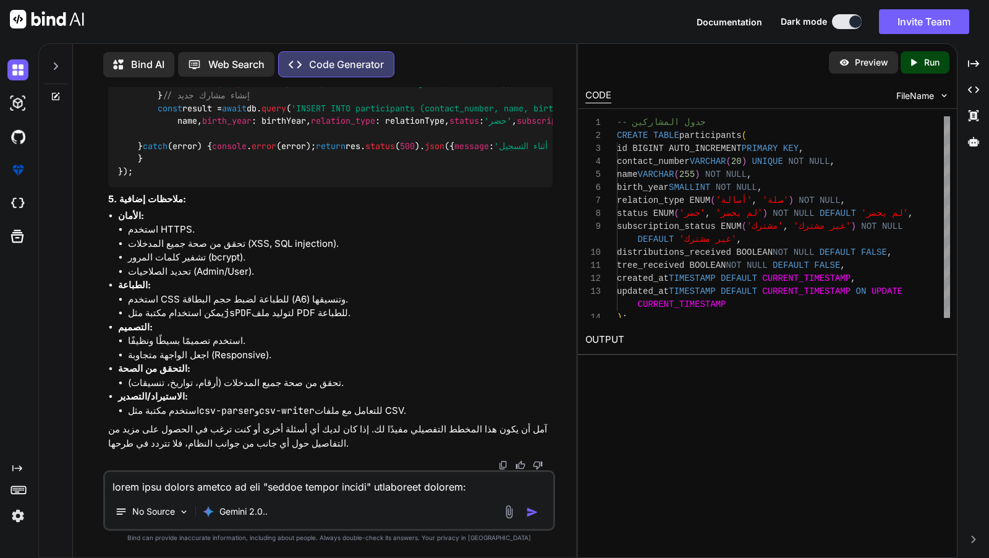
scroll to position [6661, 0]
click at [428, 489] on textarea at bounding box center [329, 483] width 448 height 22
click at [230, 506] on p "Gemini 2.0.." at bounding box center [244, 511] width 48 height 12
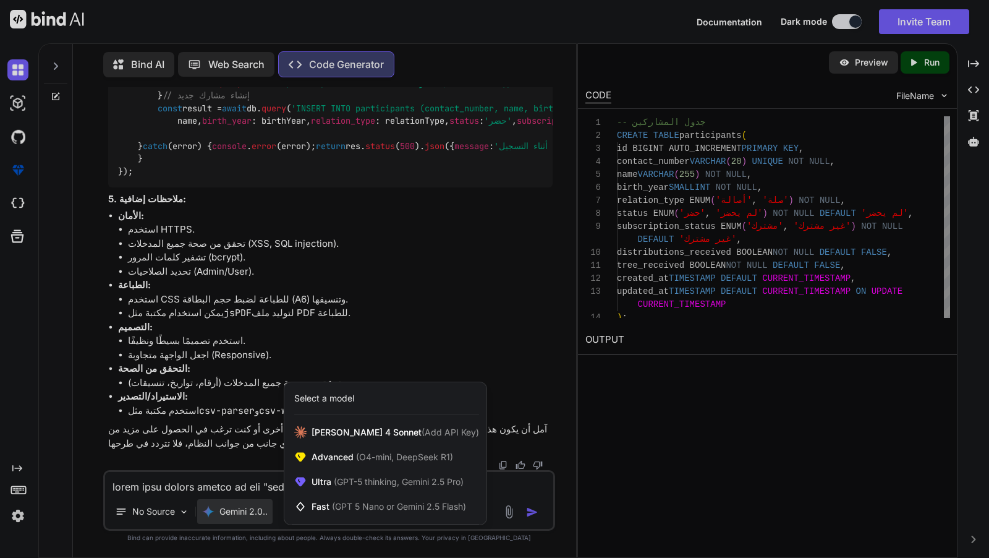
click at [225, 508] on div at bounding box center [494, 279] width 989 height 558
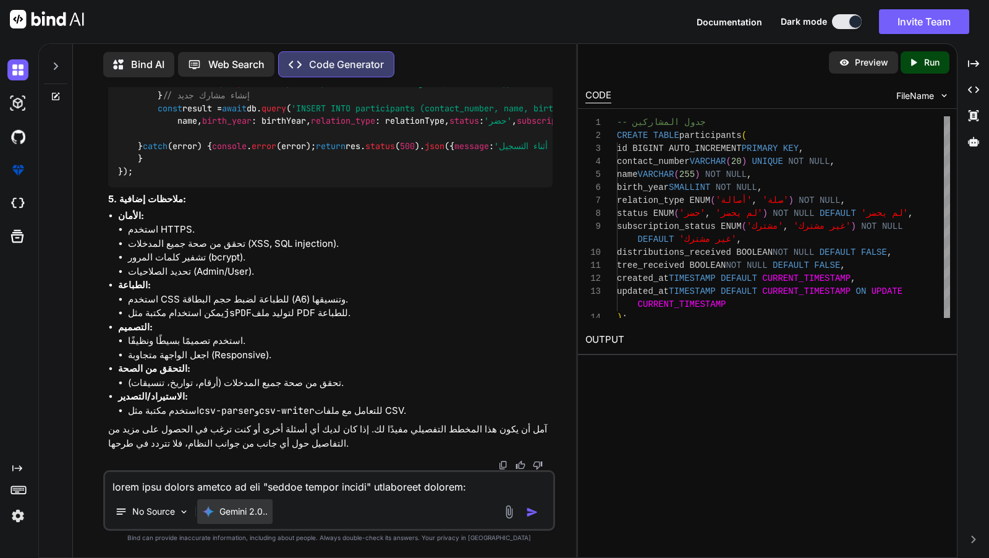
click at [212, 511] on img at bounding box center [208, 511] width 12 height 12
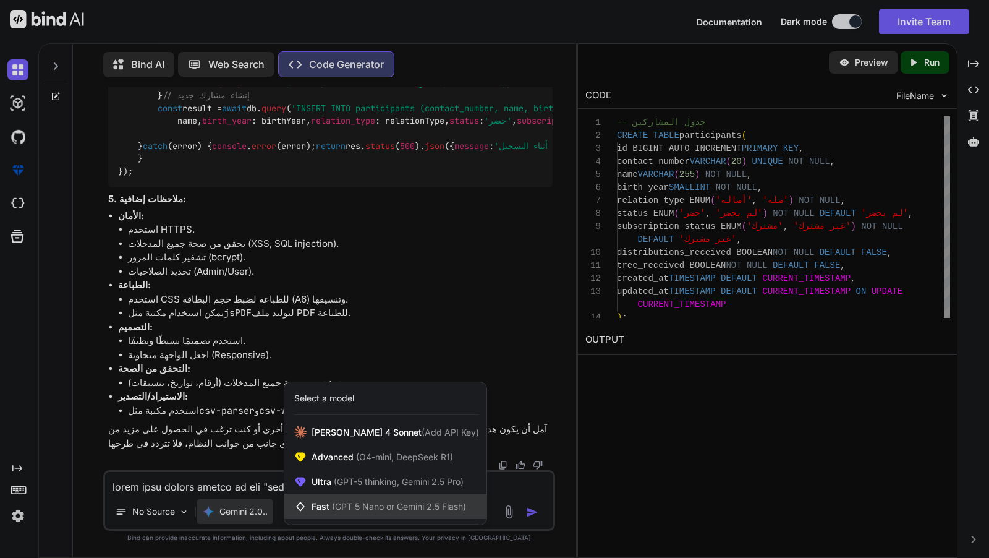
click at [348, 511] on span "(GPT 5 Nano or Gemini 2.5 Flash)" at bounding box center [399, 506] width 134 height 11
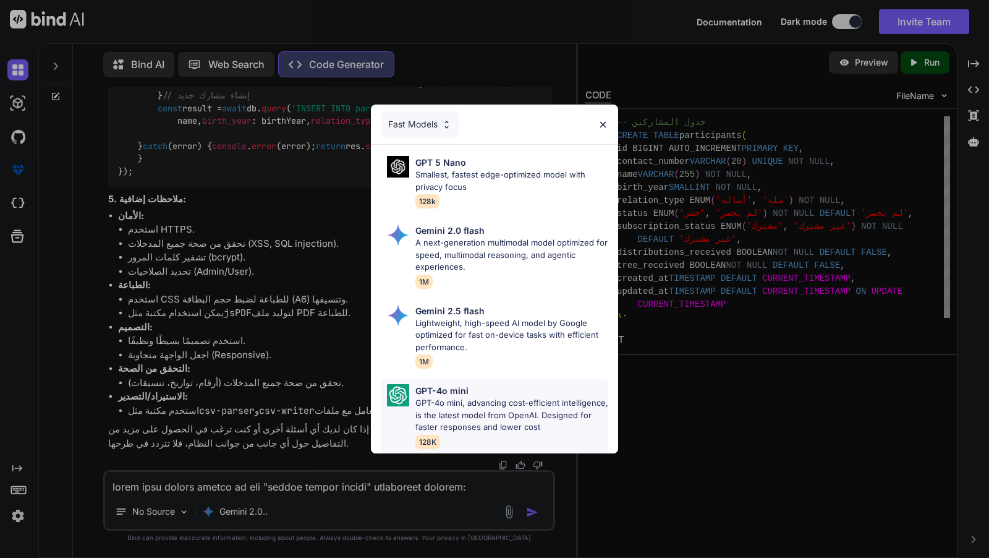
click at [460, 411] on p "GPT-4o mini, advancing cost-efficient intelligence, is the latest model from Op…" at bounding box center [512, 415] width 193 height 36
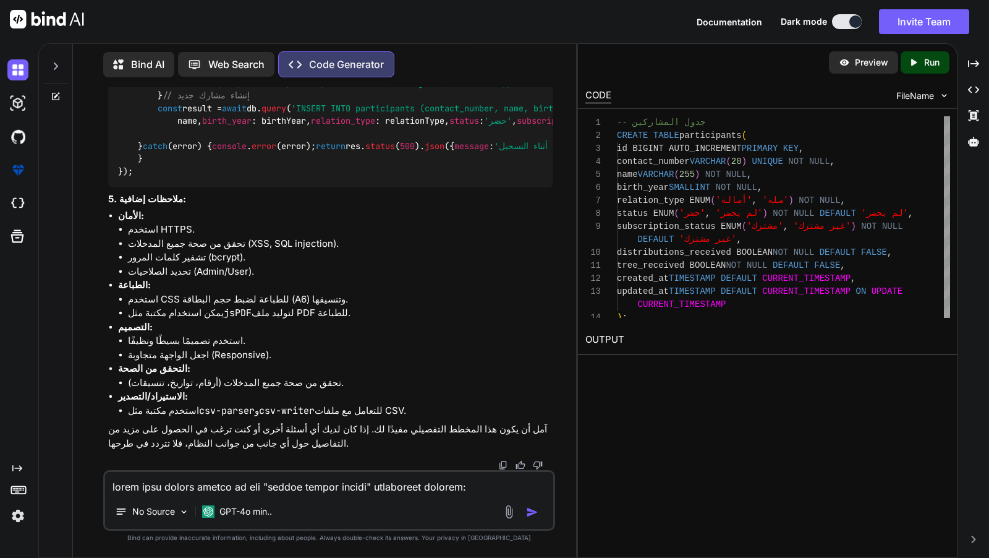
click at [459, 491] on textarea at bounding box center [329, 483] width 448 height 22
paste textarea
type textarea "x"
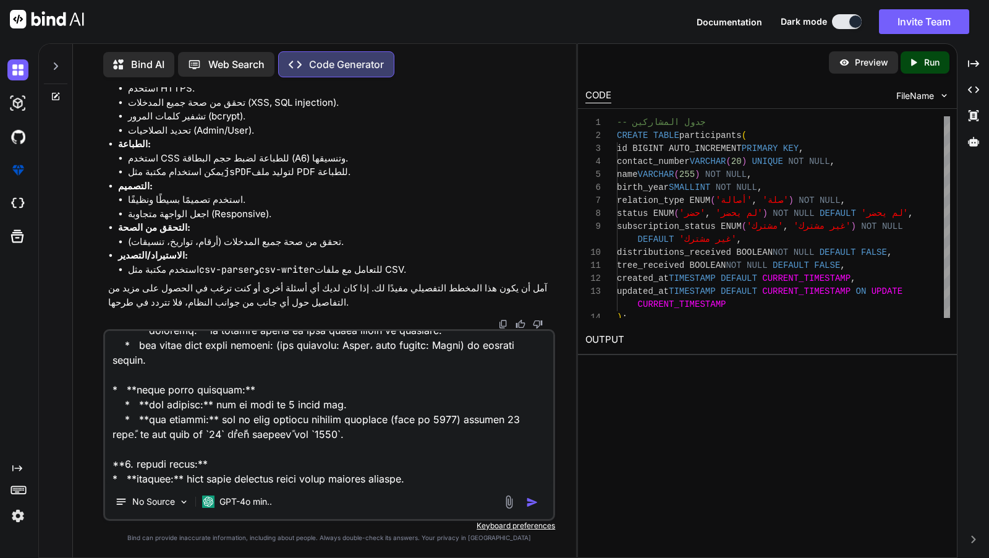
type textarea "lorem ipsu dolors ametco ad eli "seddoe tempor incidi" utlaboreet dolorem: **8.…"
click at [532, 502] on img "button" at bounding box center [532, 502] width 12 height 12
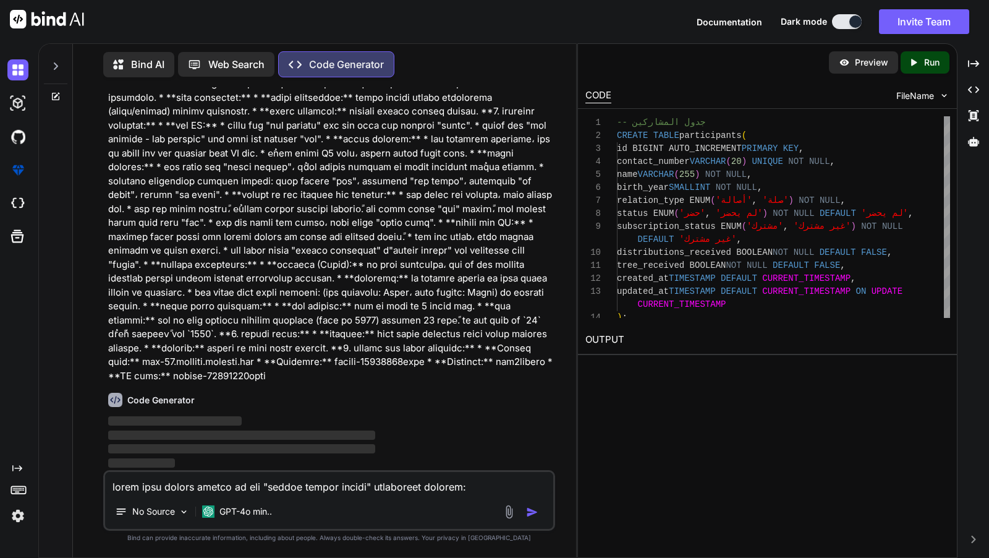
scroll to position [7044, 0]
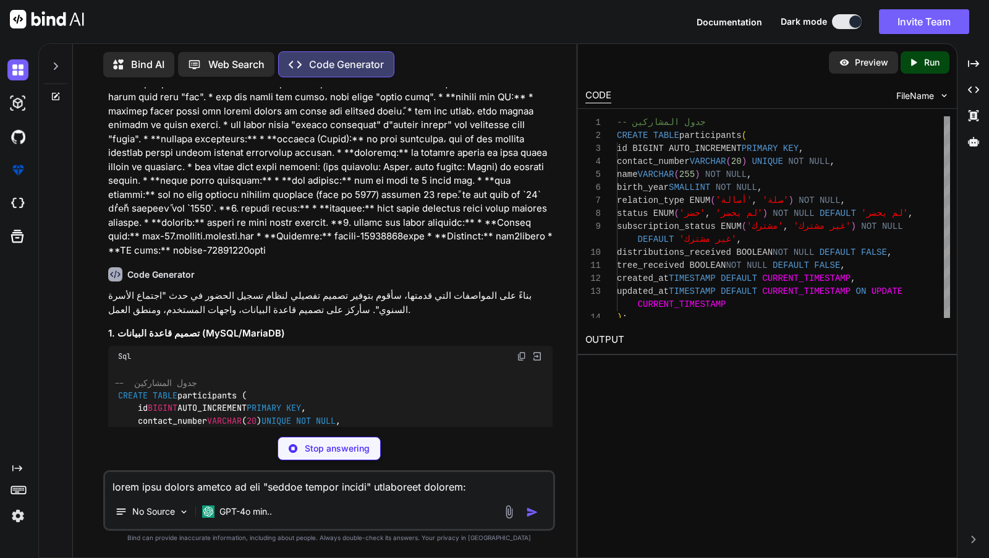
type textarea "x"
